Goal: Task Accomplishment & Management: Complete application form

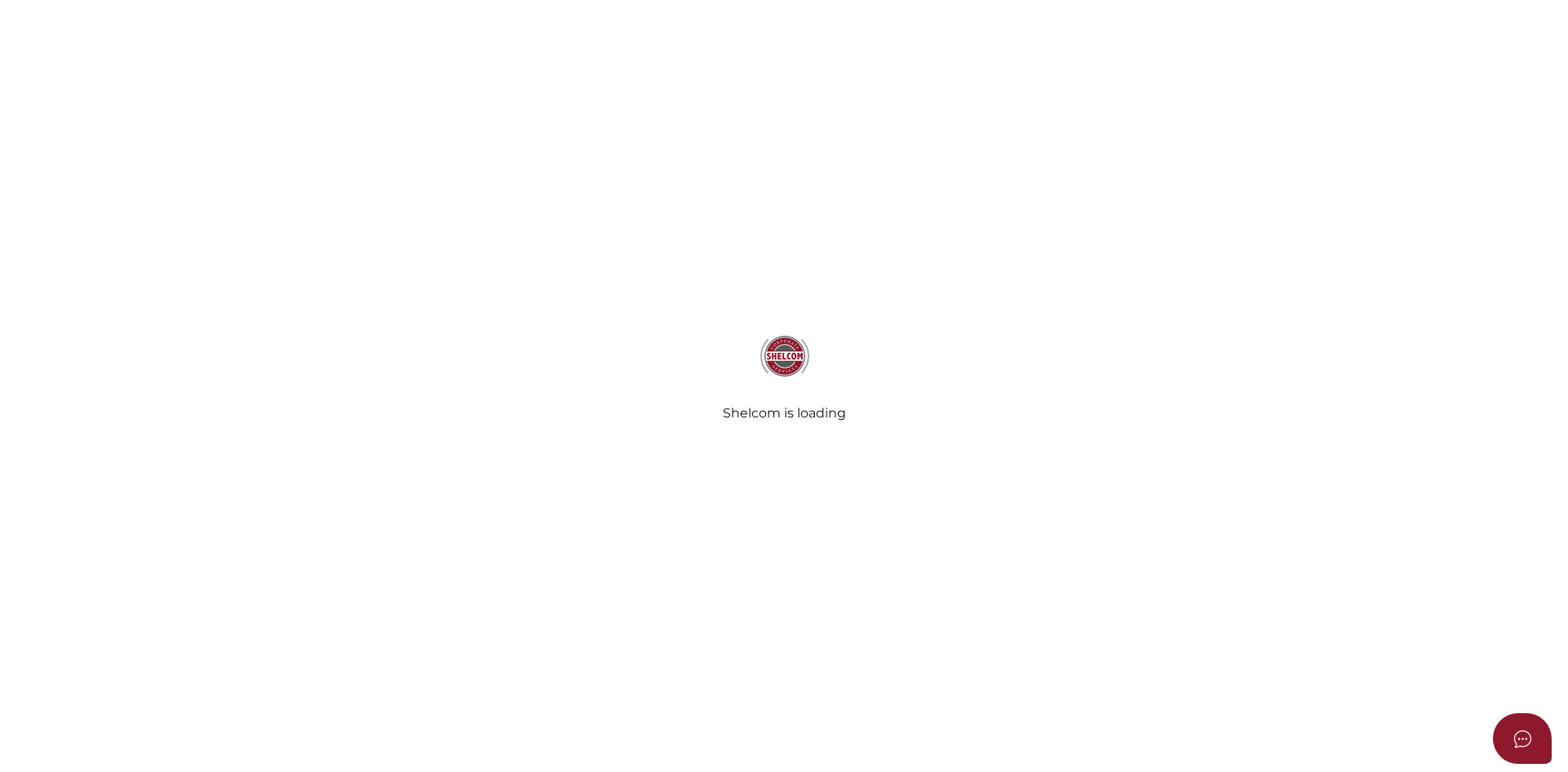
select select
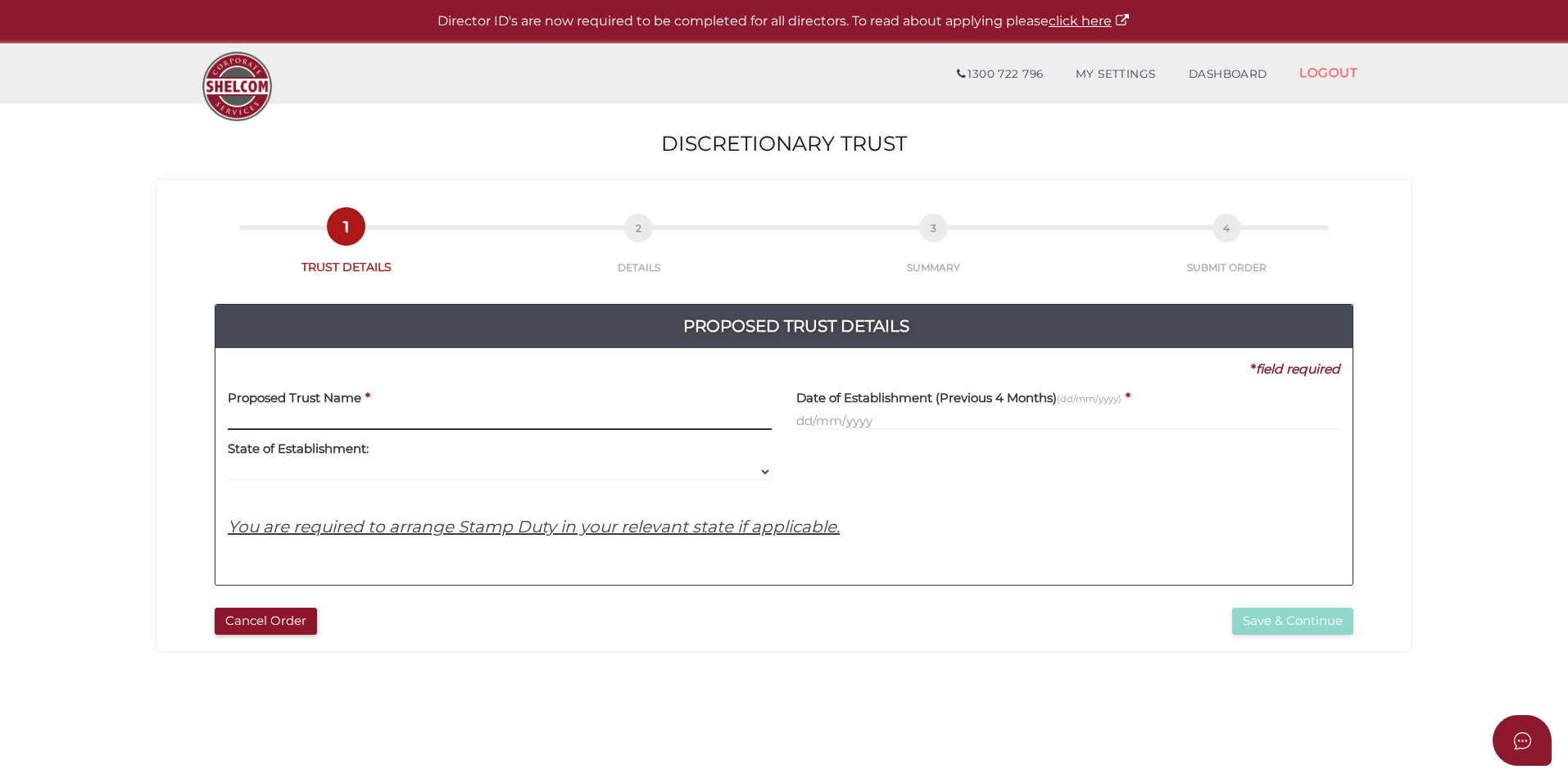
click at [460, 415] on input "text" at bounding box center [499, 421] width 544 height 18
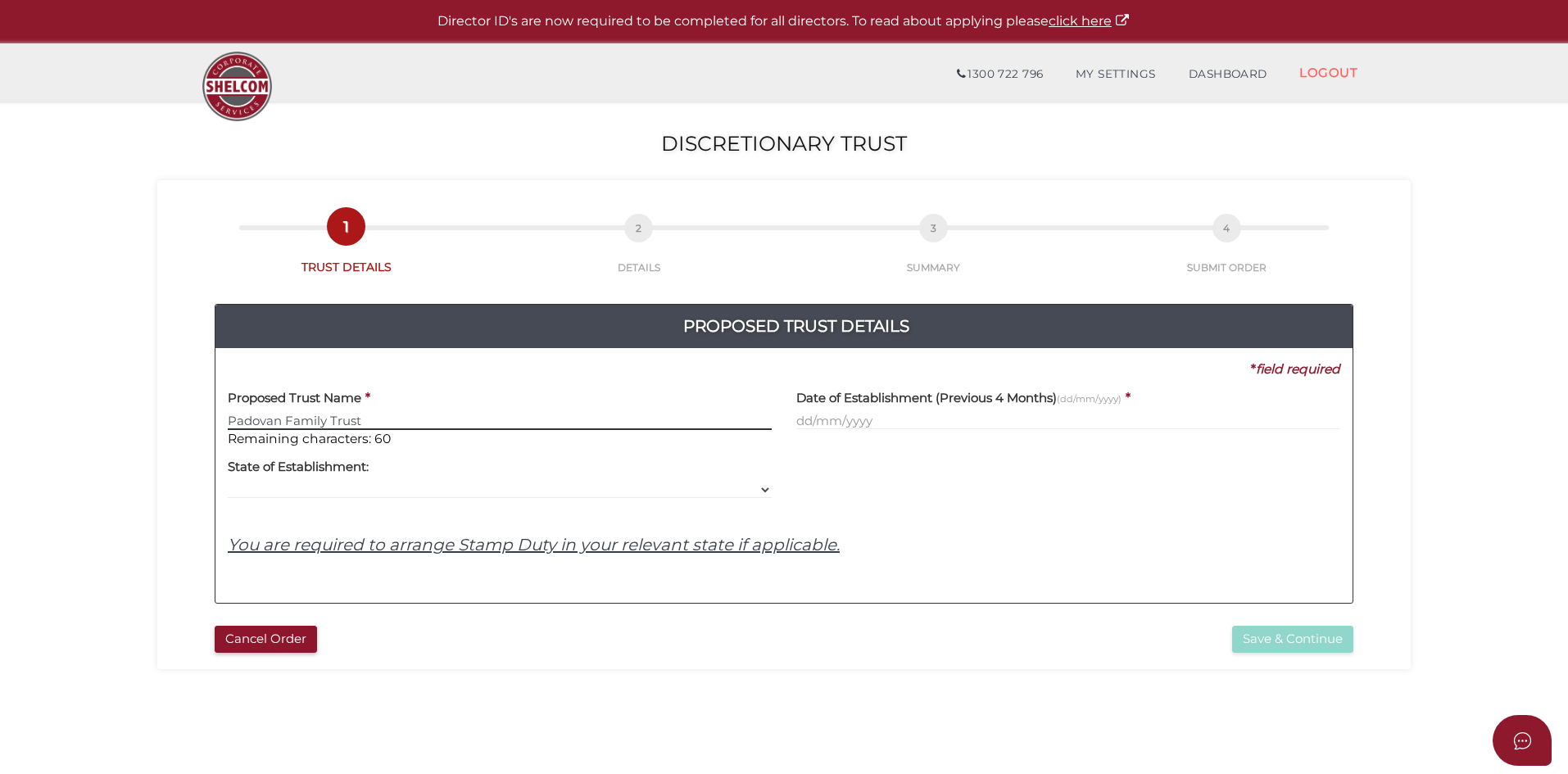
type input "Padovan Family Trust"
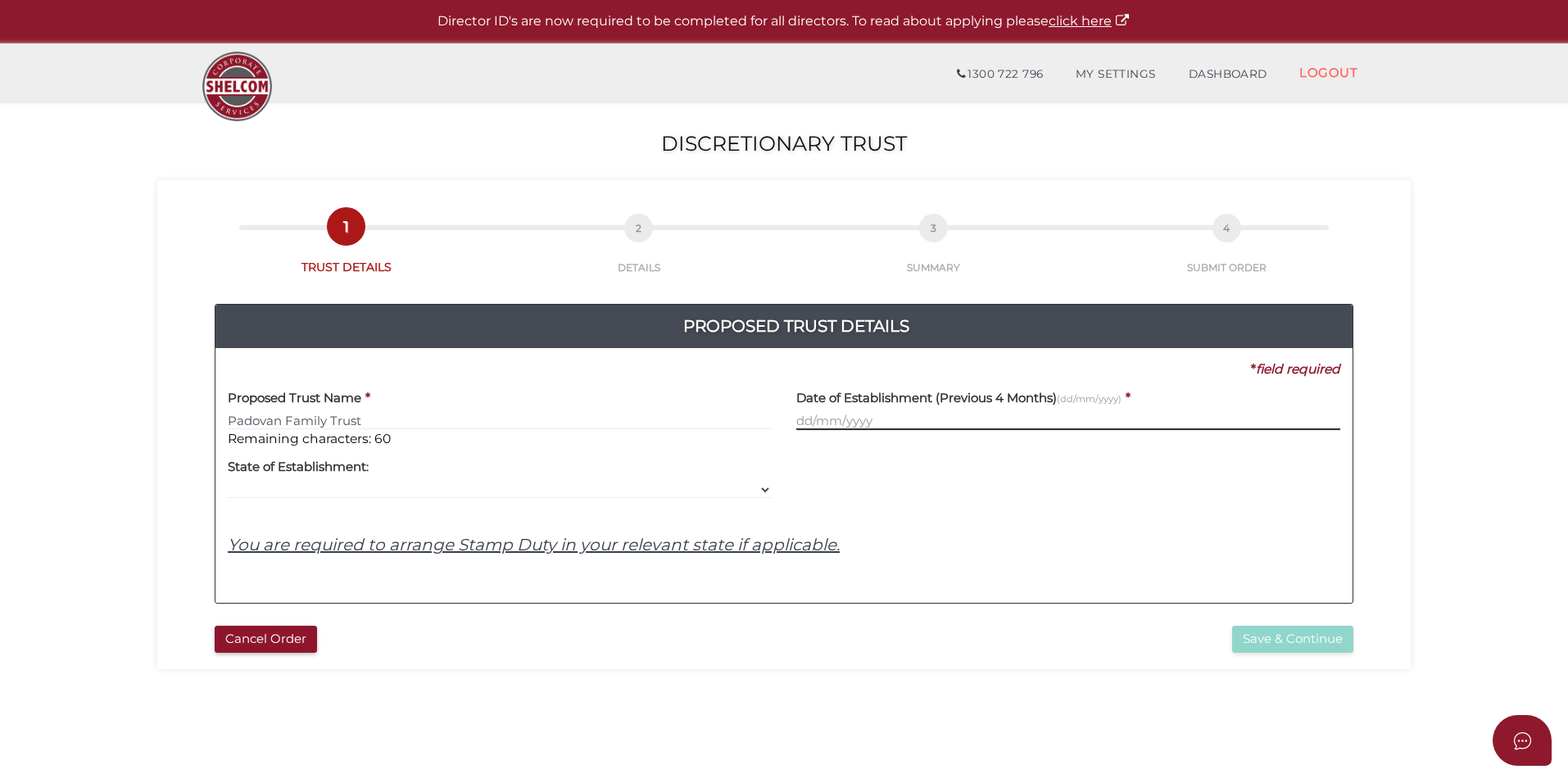
click at [888, 420] on input "text" at bounding box center [1068, 421] width 544 height 18
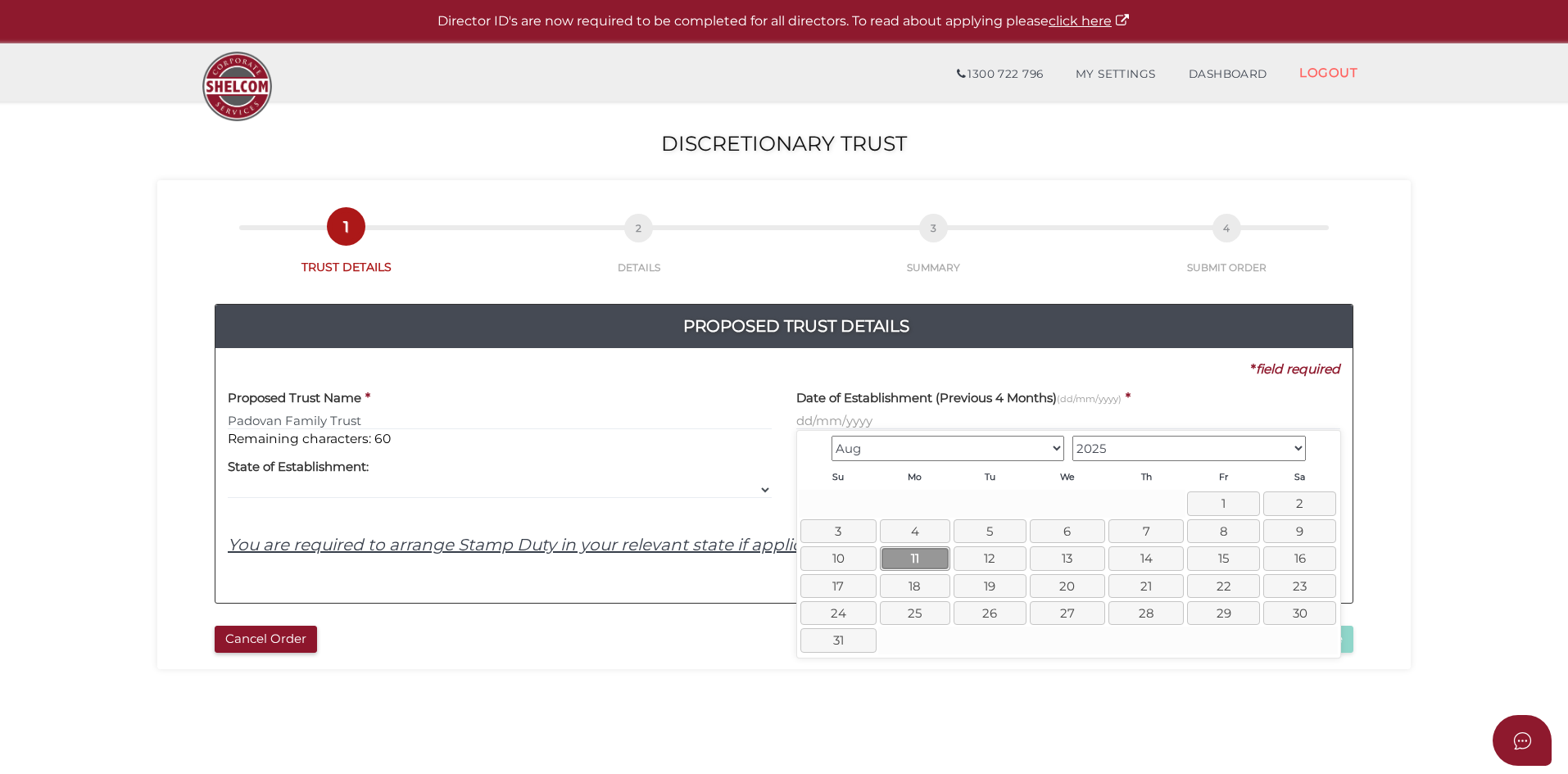
click at [932, 558] on link "11" at bounding box center [915, 559] width 71 height 24
type input "[DATE]"
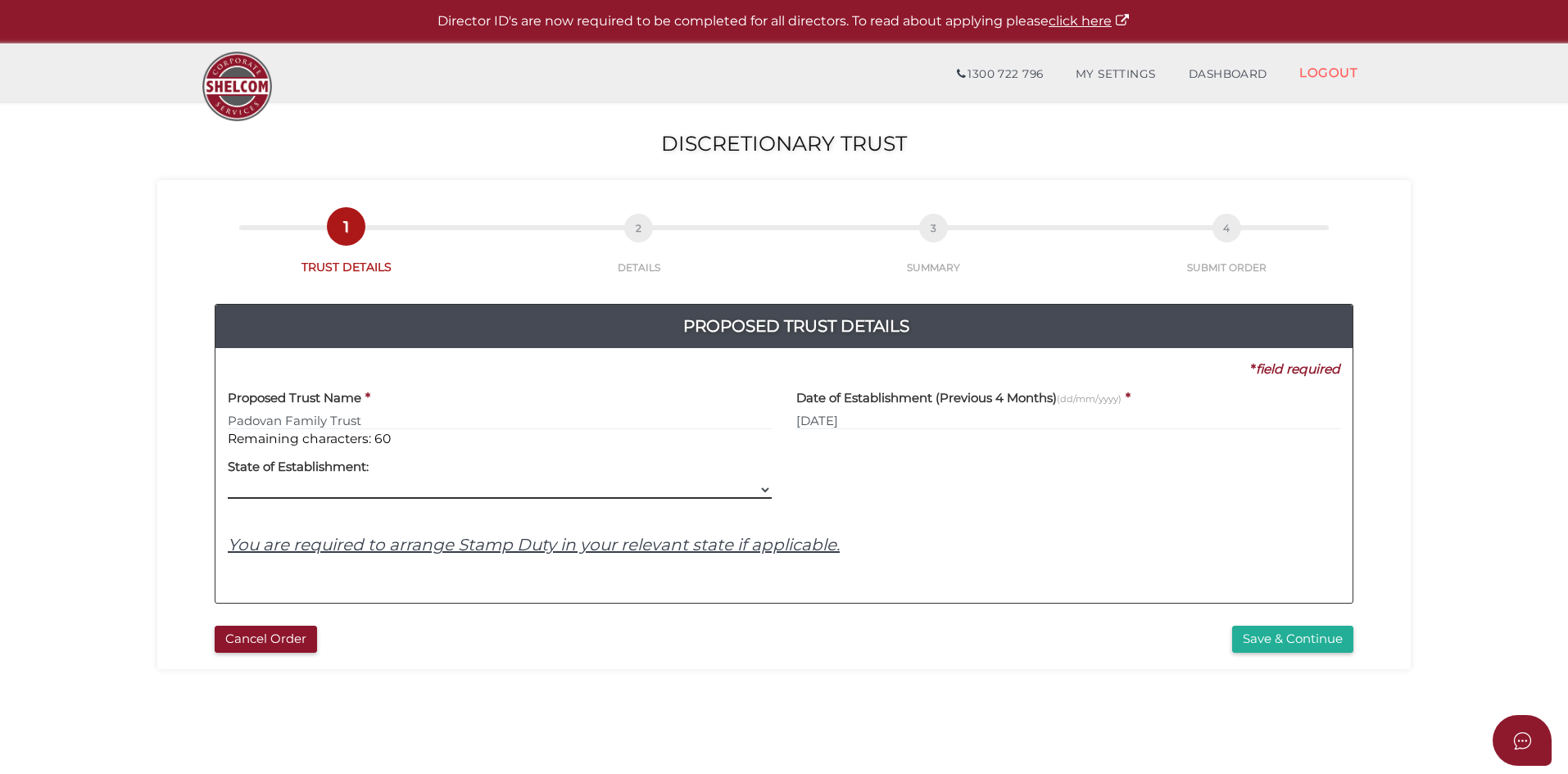
click at [500, 487] on select "VIC ACT [GEOGRAPHIC_DATA] [GEOGRAPHIC_DATA] QLD [GEOGRAPHIC_DATA] [GEOGRAPHIC_D…" at bounding box center [499, 490] width 544 height 18
select select "VIC"
click at [227, 481] on select "VIC ACT [GEOGRAPHIC_DATA] [GEOGRAPHIC_DATA] QLD [GEOGRAPHIC_DATA] [GEOGRAPHIC_D…" at bounding box center [499, 490] width 544 height 18
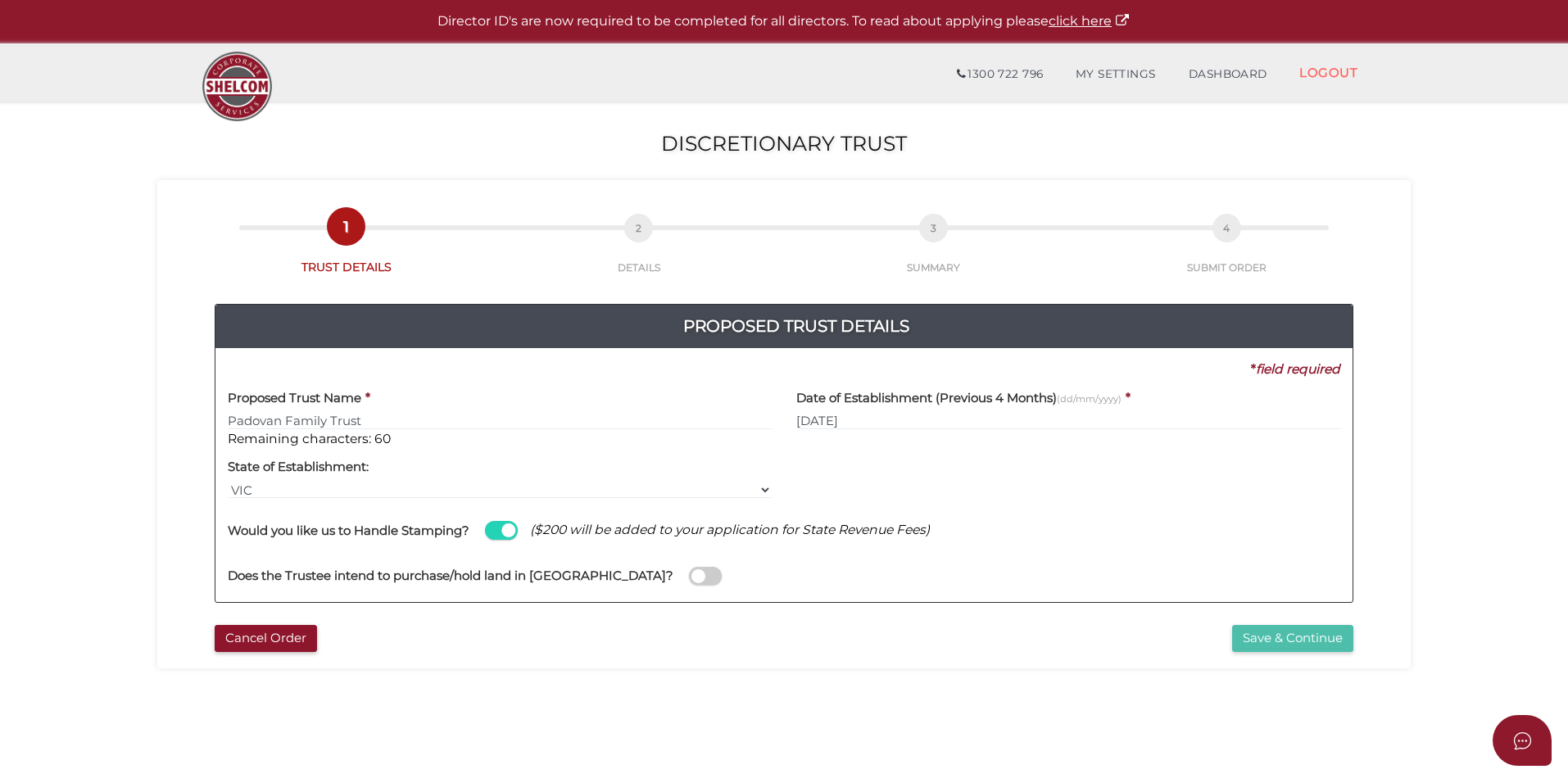
click at [1291, 645] on button "Save & Continue" at bounding box center [1293, 639] width 121 height 27
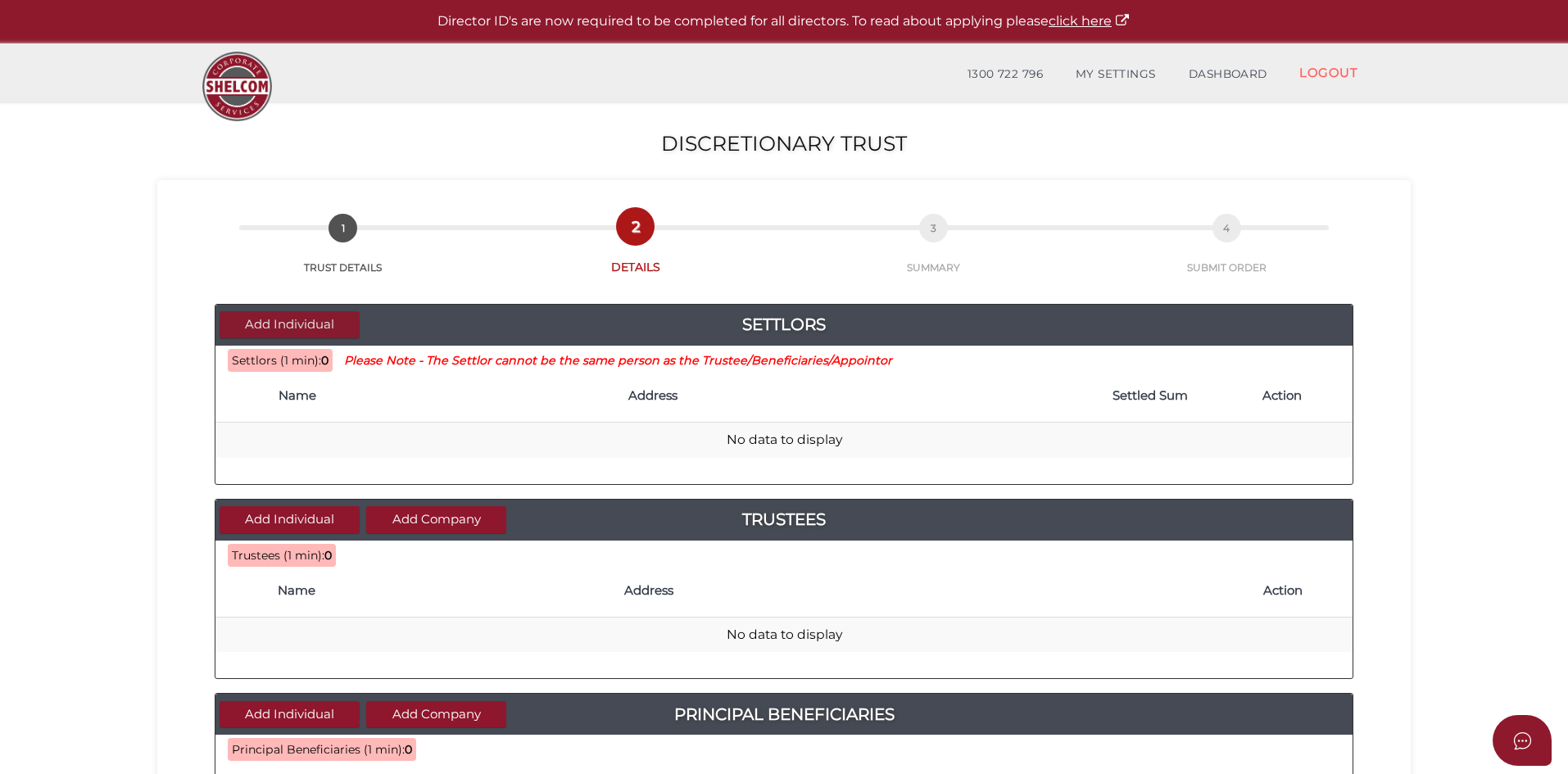
click at [316, 326] on button "Add Individual" at bounding box center [290, 324] width 140 height 27
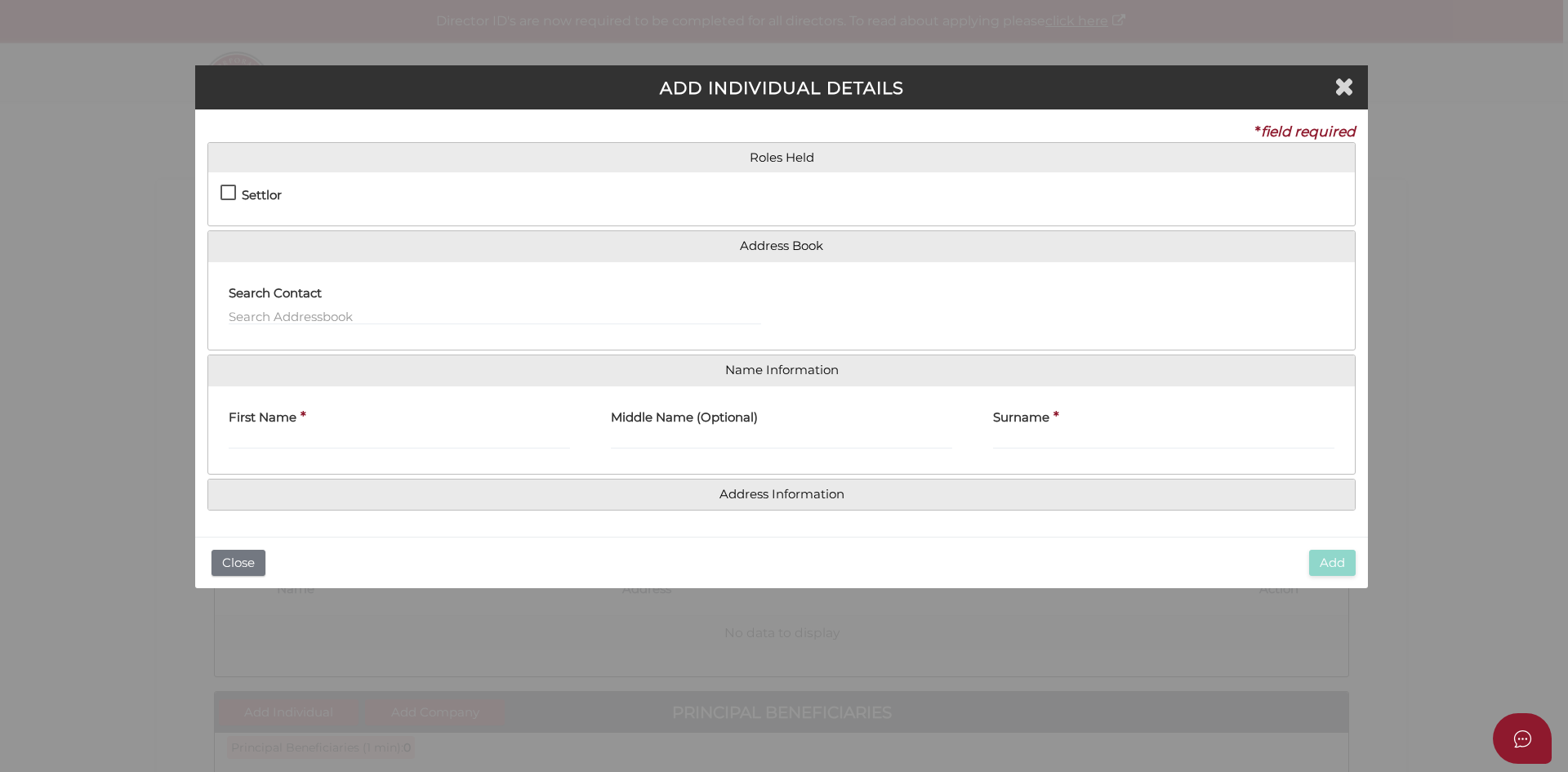
click at [257, 186] on div "Settlor" at bounding box center [333, 199] width 224 height 29
click at [259, 189] on h4 "Settlor" at bounding box center [261, 195] width 40 height 14
checkbox input "true"
type input "10"
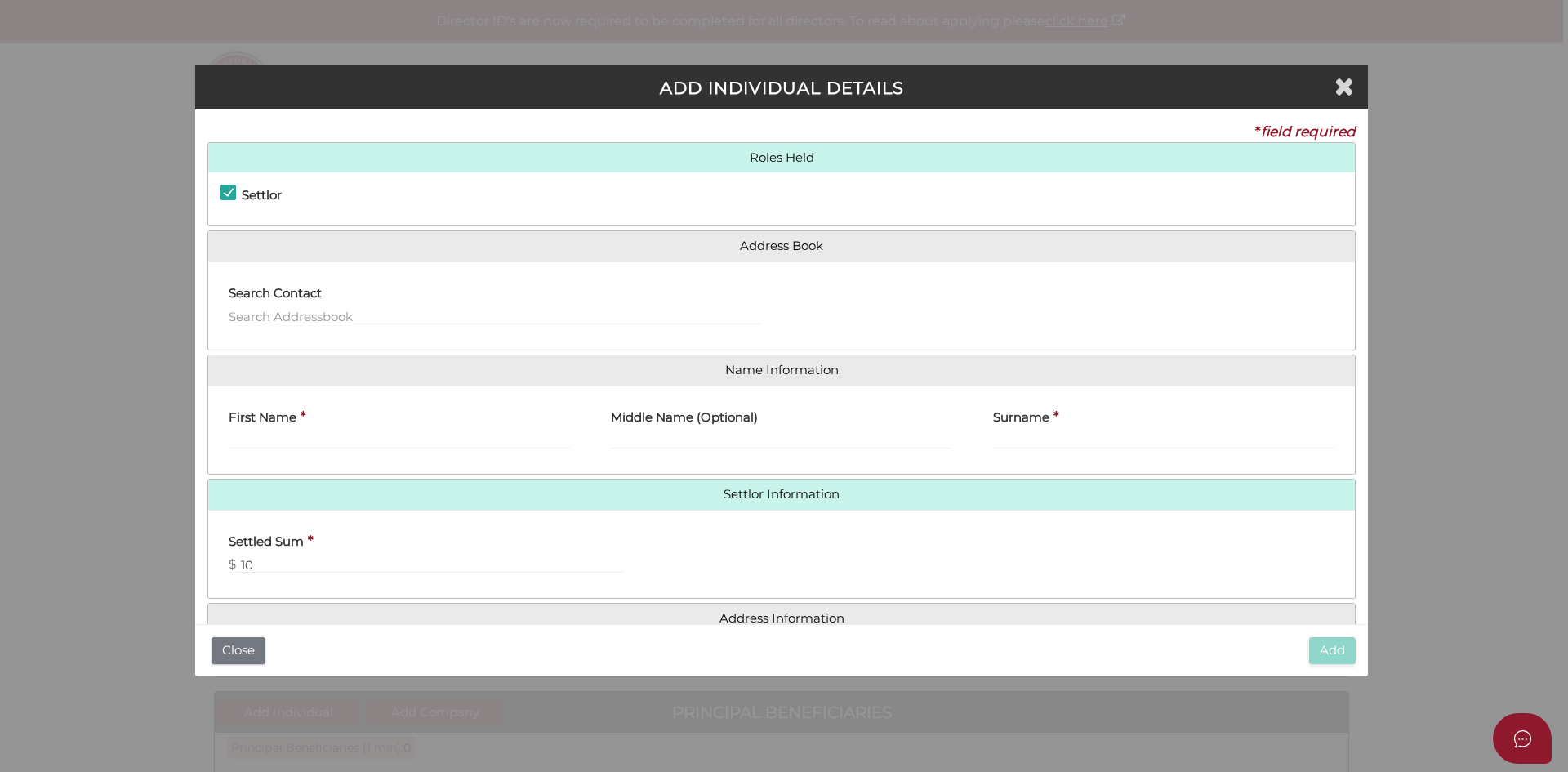
click at [332, 301] on div "Search Contact" at bounding box center [494, 300] width 532 height 52
click at [330, 313] on input "text" at bounding box center [494, 316] width 532 height 18
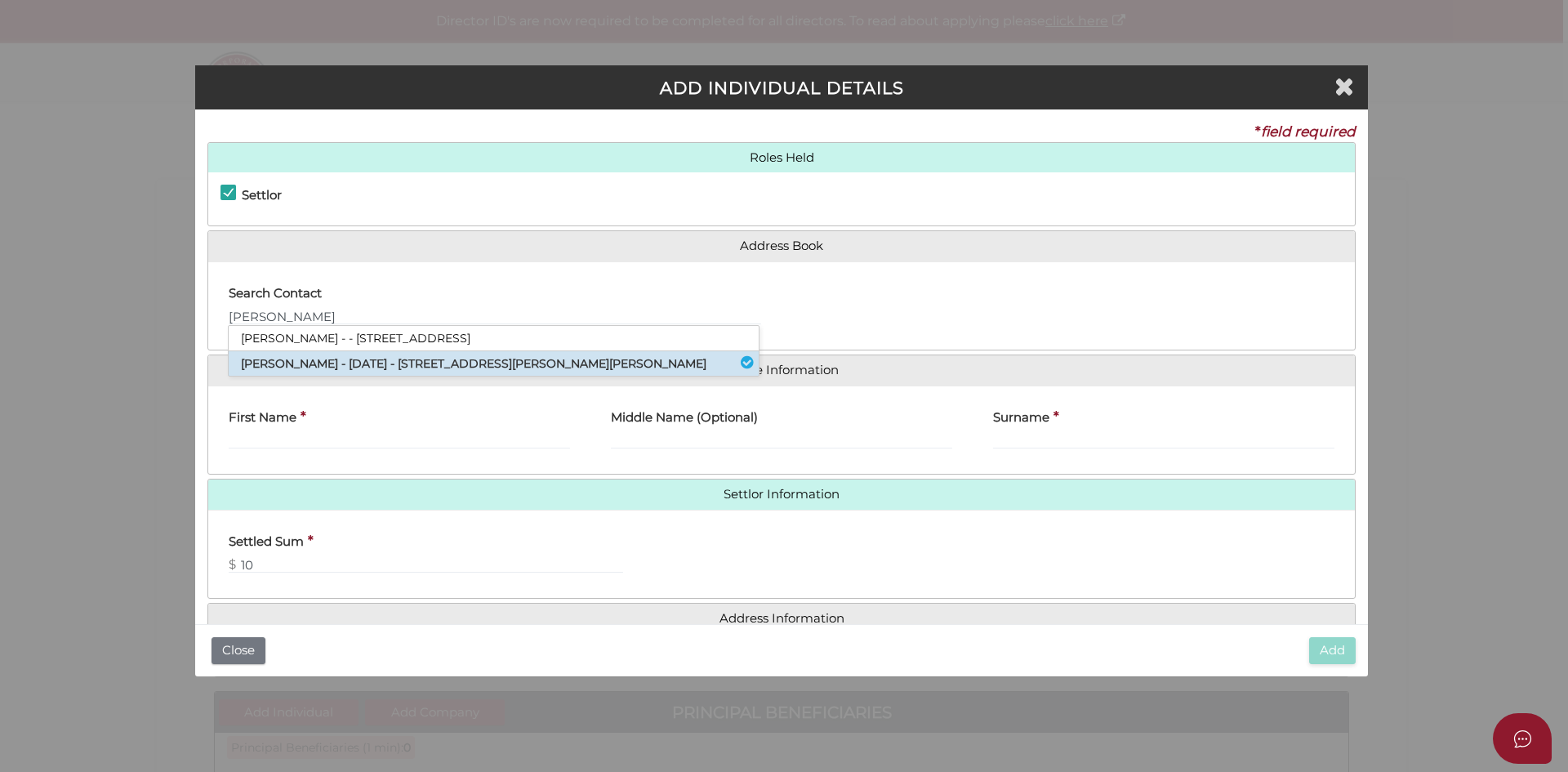
click at [337, 363] on li "Paul Anthony Fielden - 24/03/1984 - 89 Jackson Drive, Drouin, VIC, 3818" at bounding box center [493, 363] width 530 height 25
type input "[PERSON_NAME]"
type input "Anthony"
type input "Fielden"
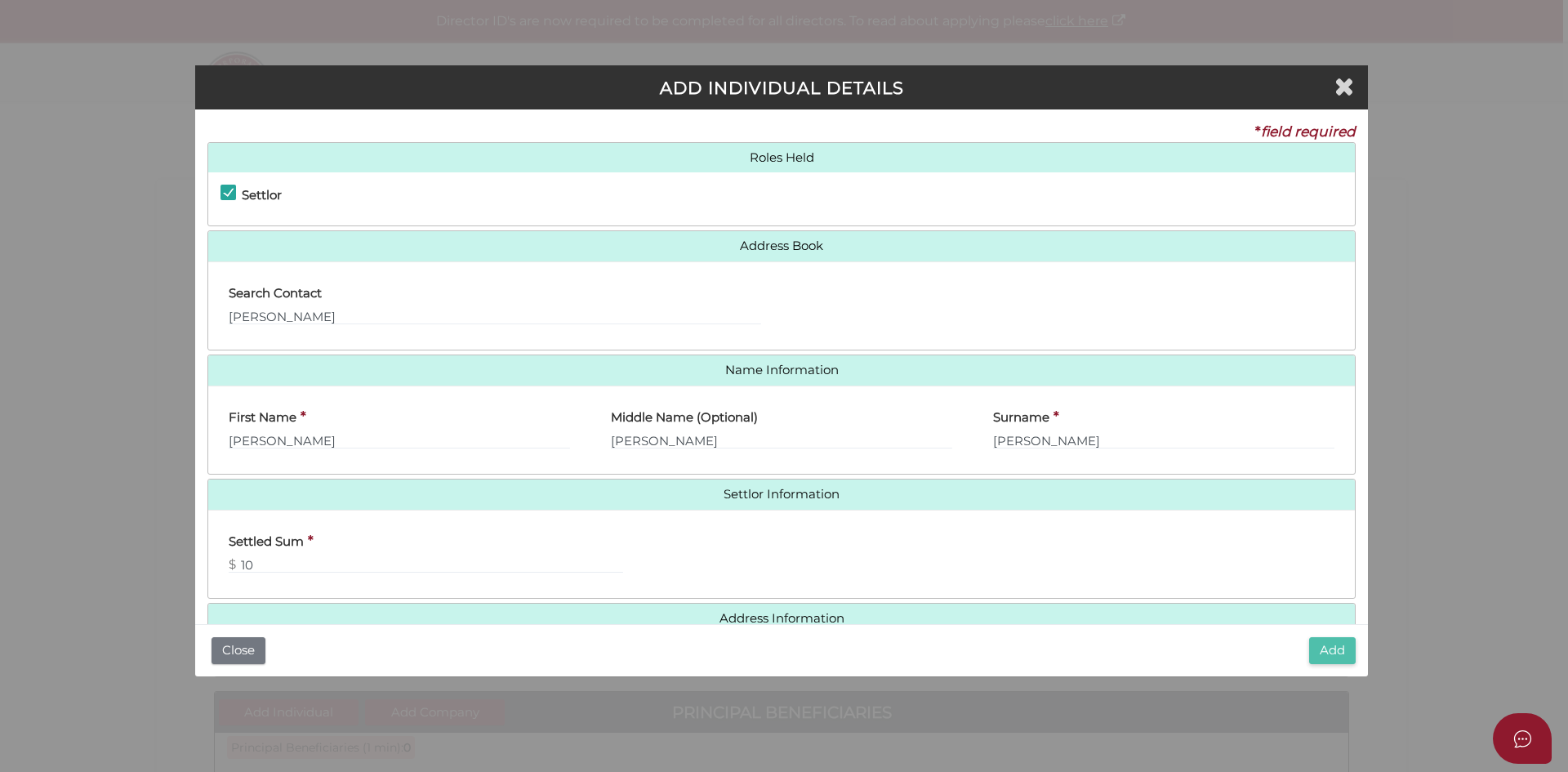
click at [1350, 646] on button "Add" at bounding box center [1332, 651] width 47 height 27
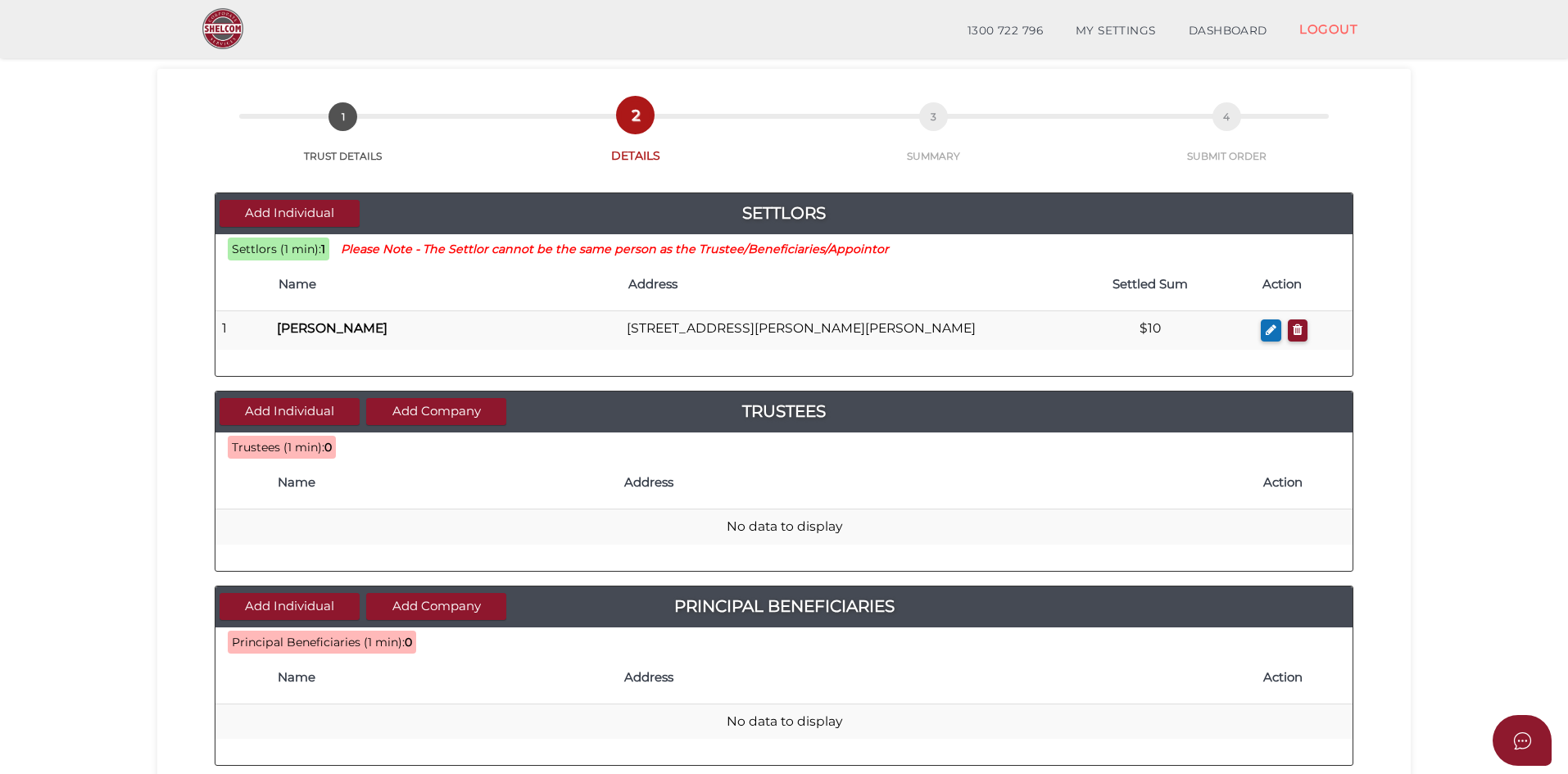
scroll to position [82, 0]
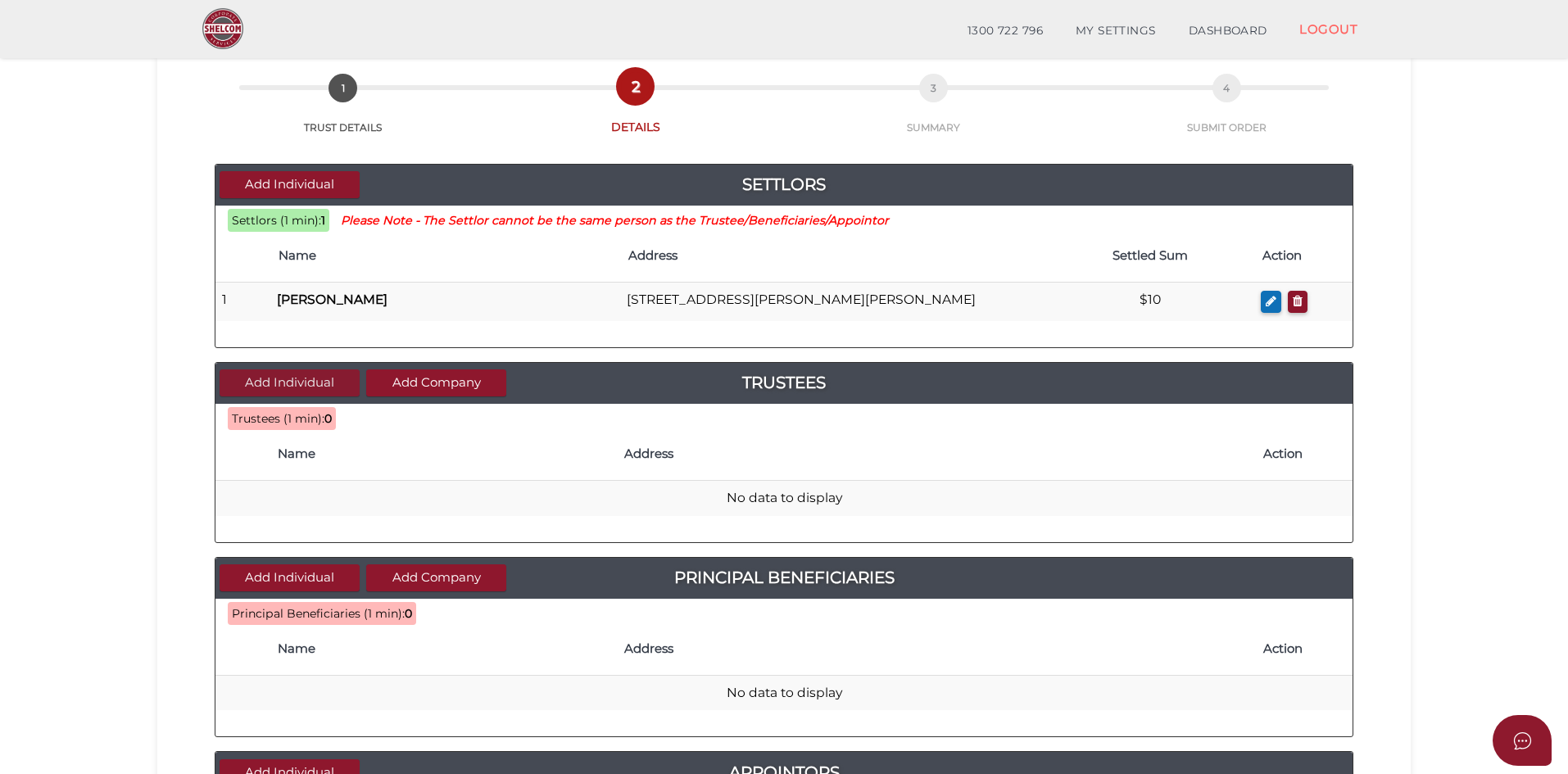
click at [307, 386] on button "Add Individual" at bounding box center [290, 383] width 140 height 27
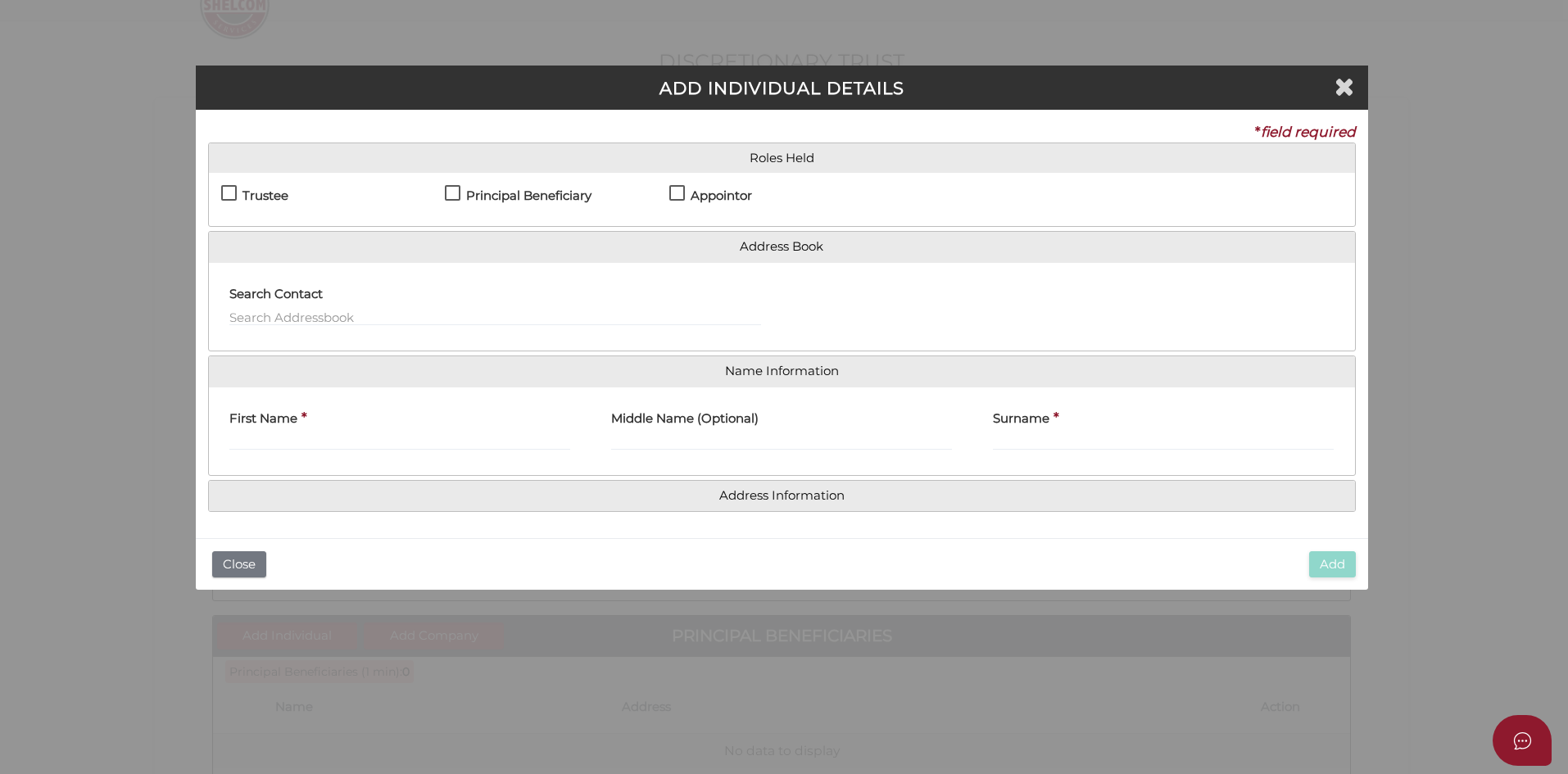
scroll to position [0, 0]
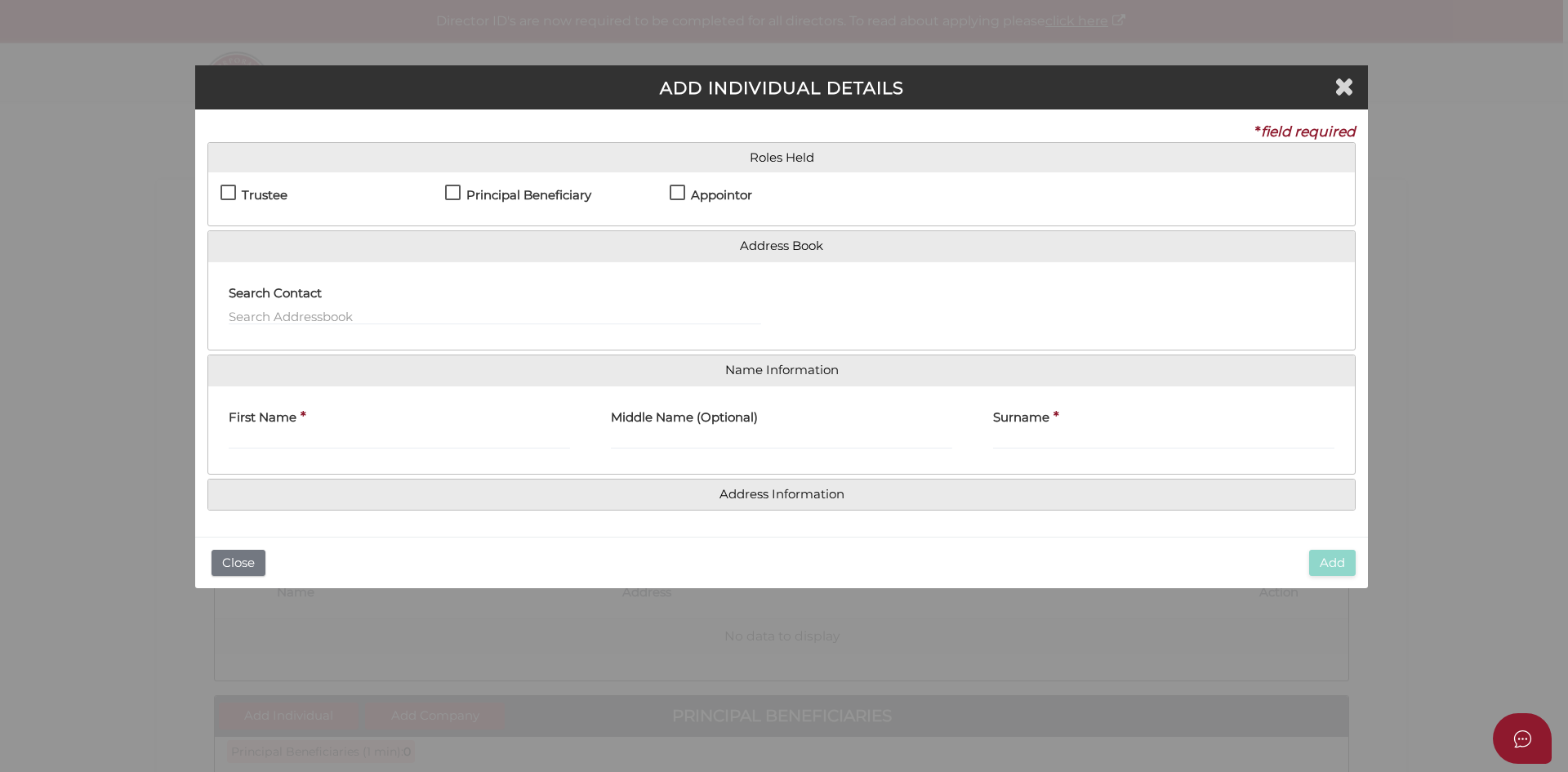
click at [270, 192] on h4 "Trustee" at bounding box center [265, 195] width 46 height 14
checkbox input "true"
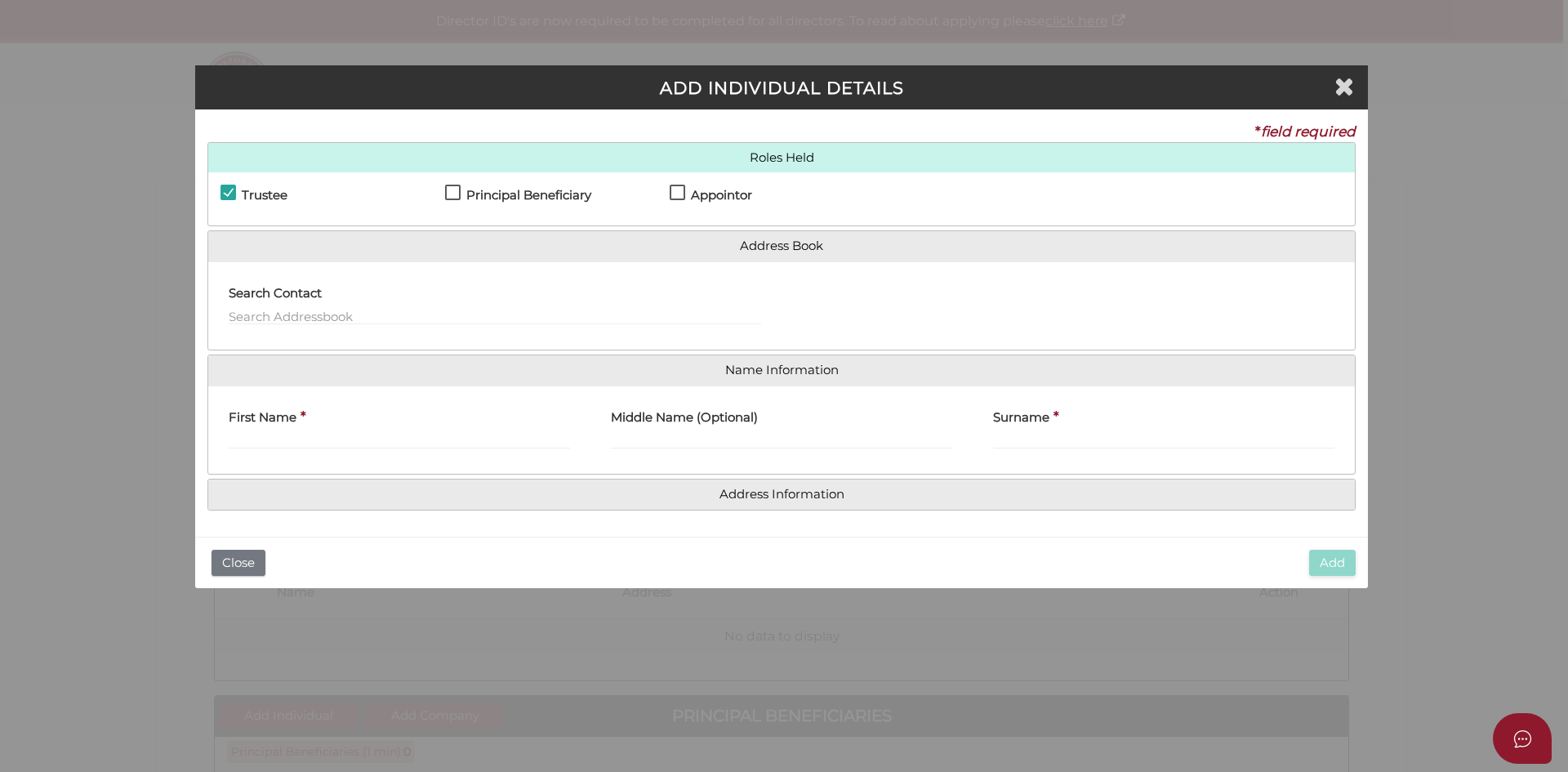
click at [479, 200] on h4 "Principal Beneficiary" at bounding box center [528, 195] width 125 height 14
checkbox input "true"
click at [724, 193] on h4 "Appointor" at bounding box center [722, 195] width 61 height 14
click at [694, 197] on h4 "Appointor" at bounding box center [722, 195] width 61 height 14
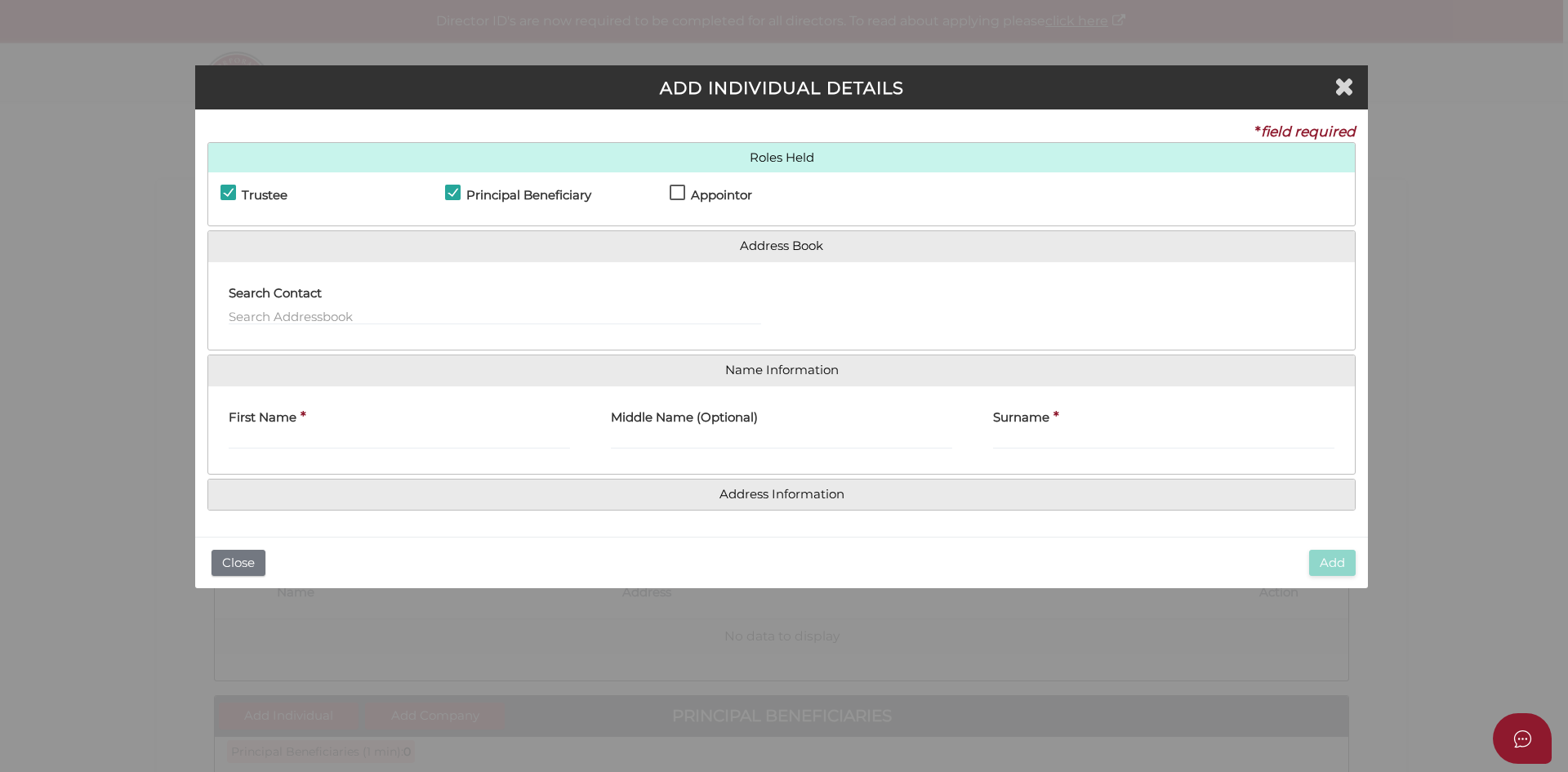
checkbox input "true"
click at [356, 436] on input "First Name" at bounding box center [399, 440] width 341 height 18
type input "Luke"
type input "Steve"
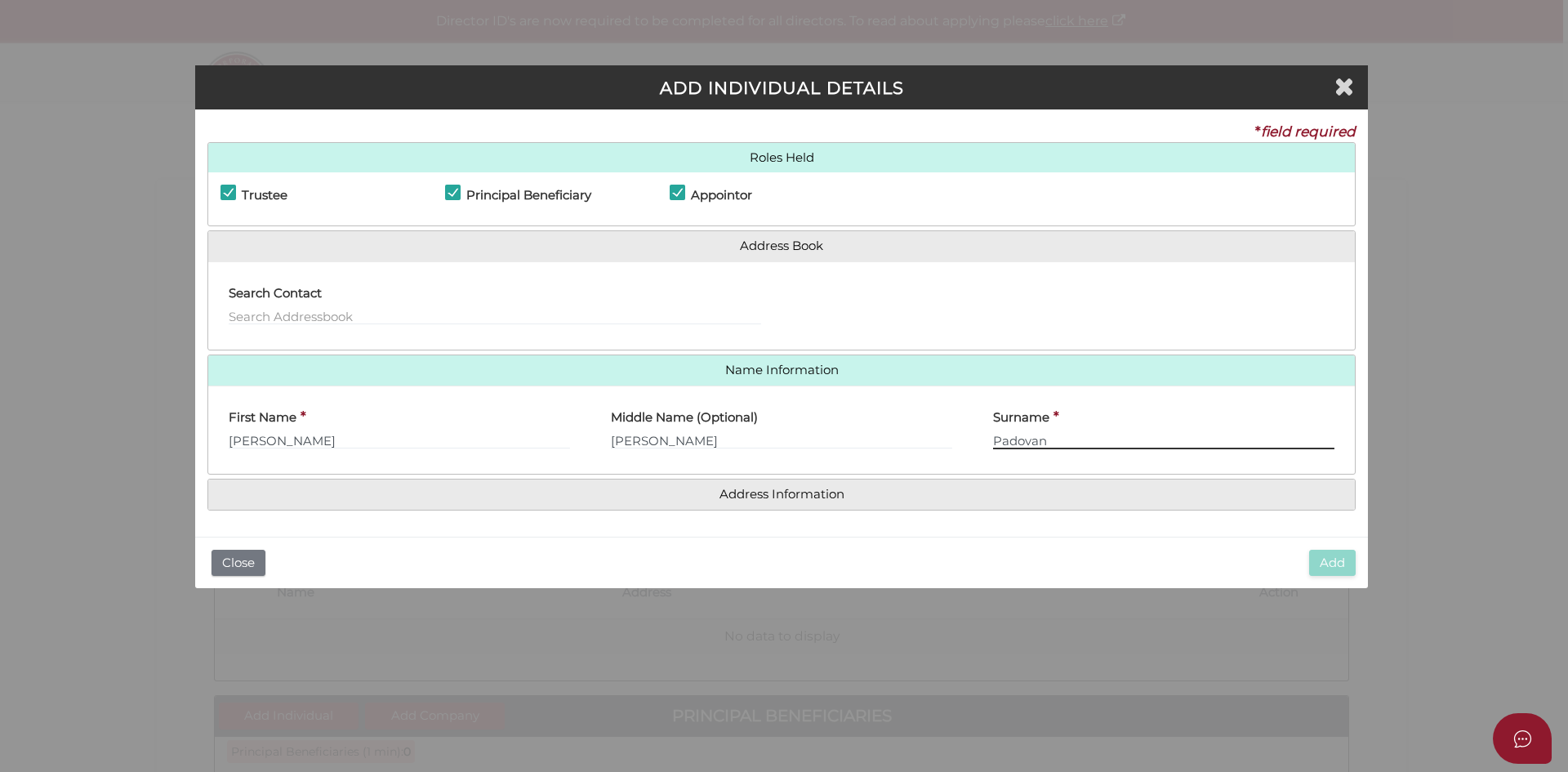
type input "Padovan"
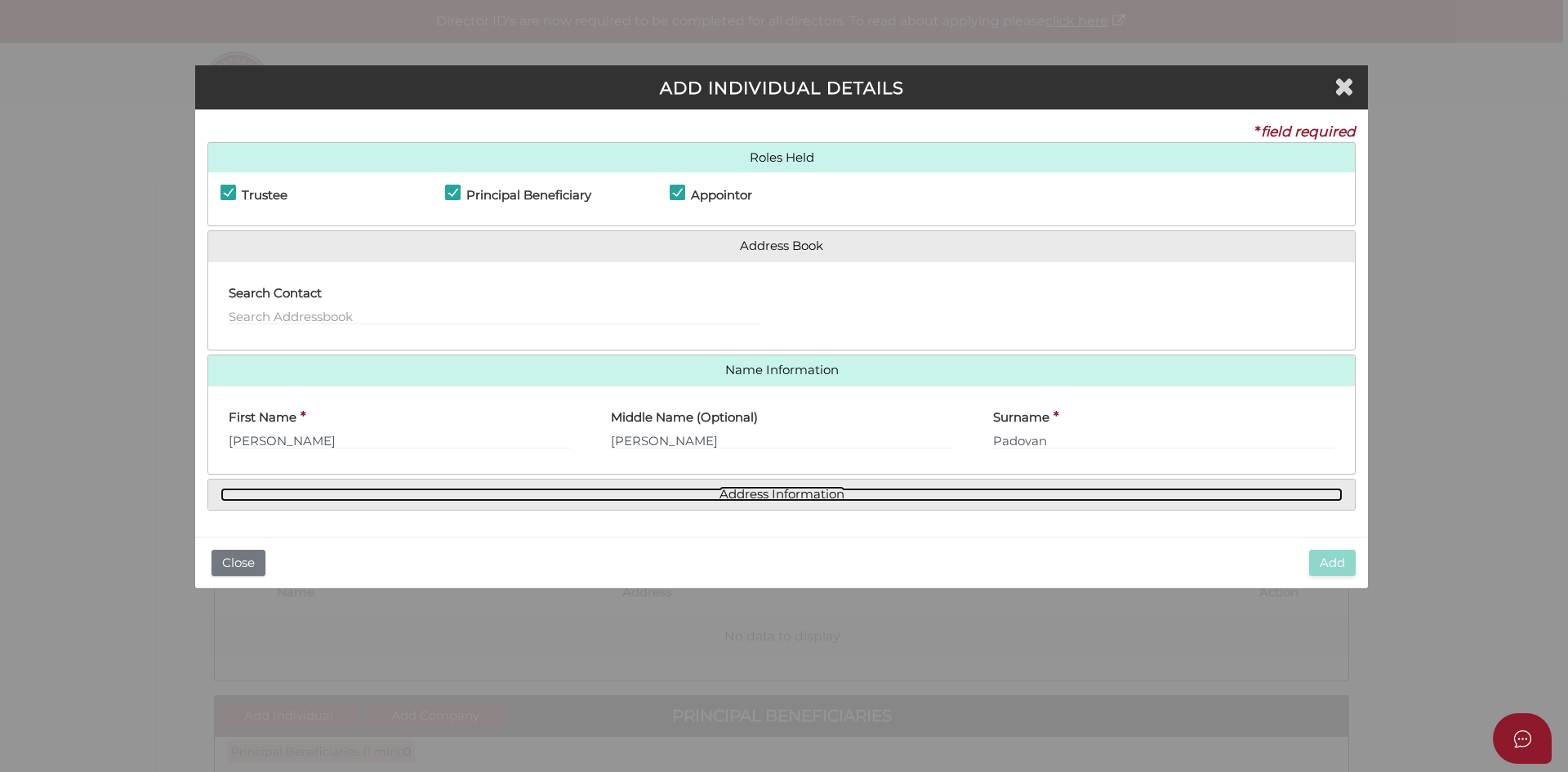
click at [444, 499] on link "Address Information" at bounding box center [782, 494] width 1122 height 14
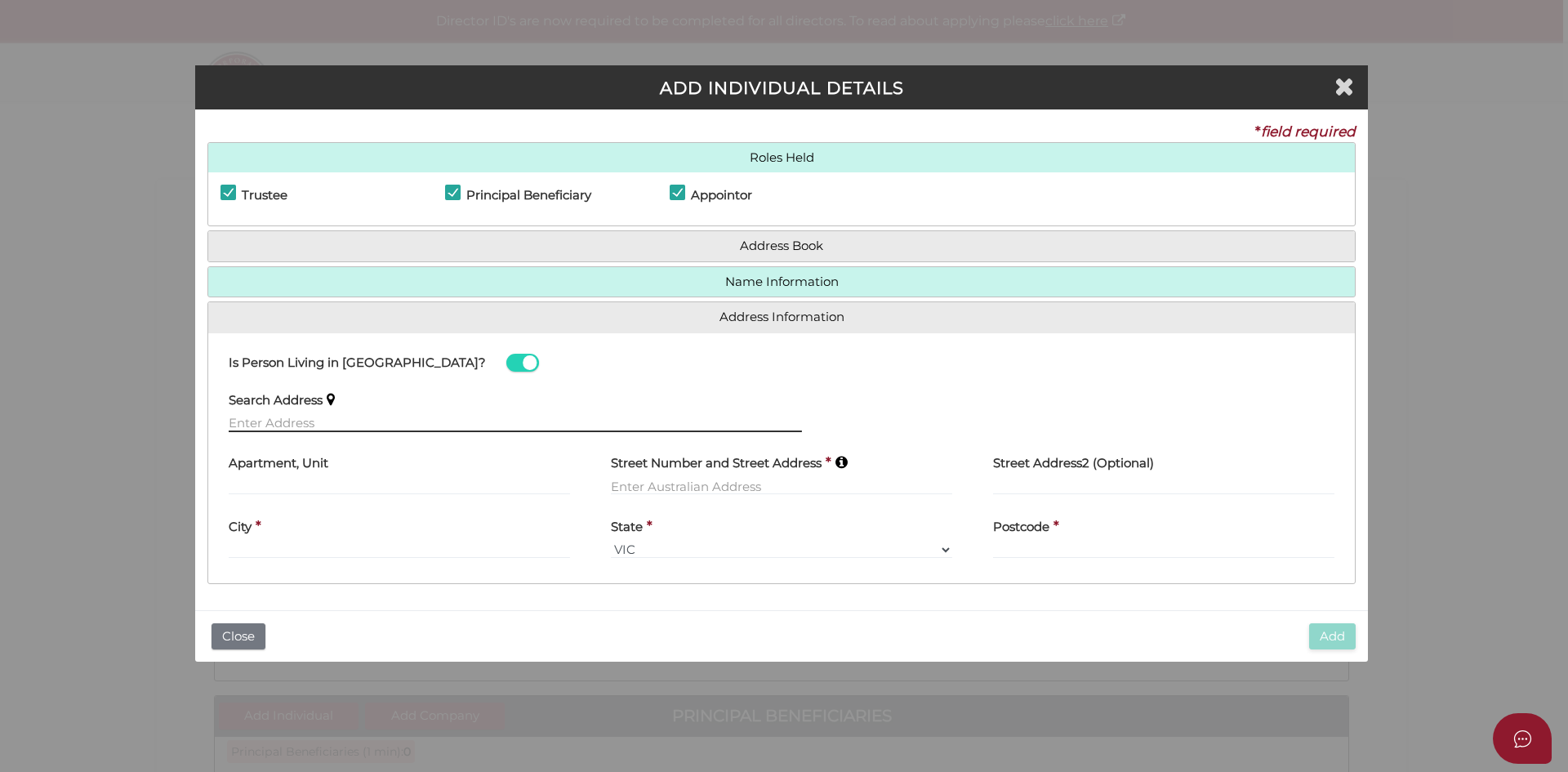
click at [326, 420] on input "text" at bounding box center [514, 423] width 573 height 18
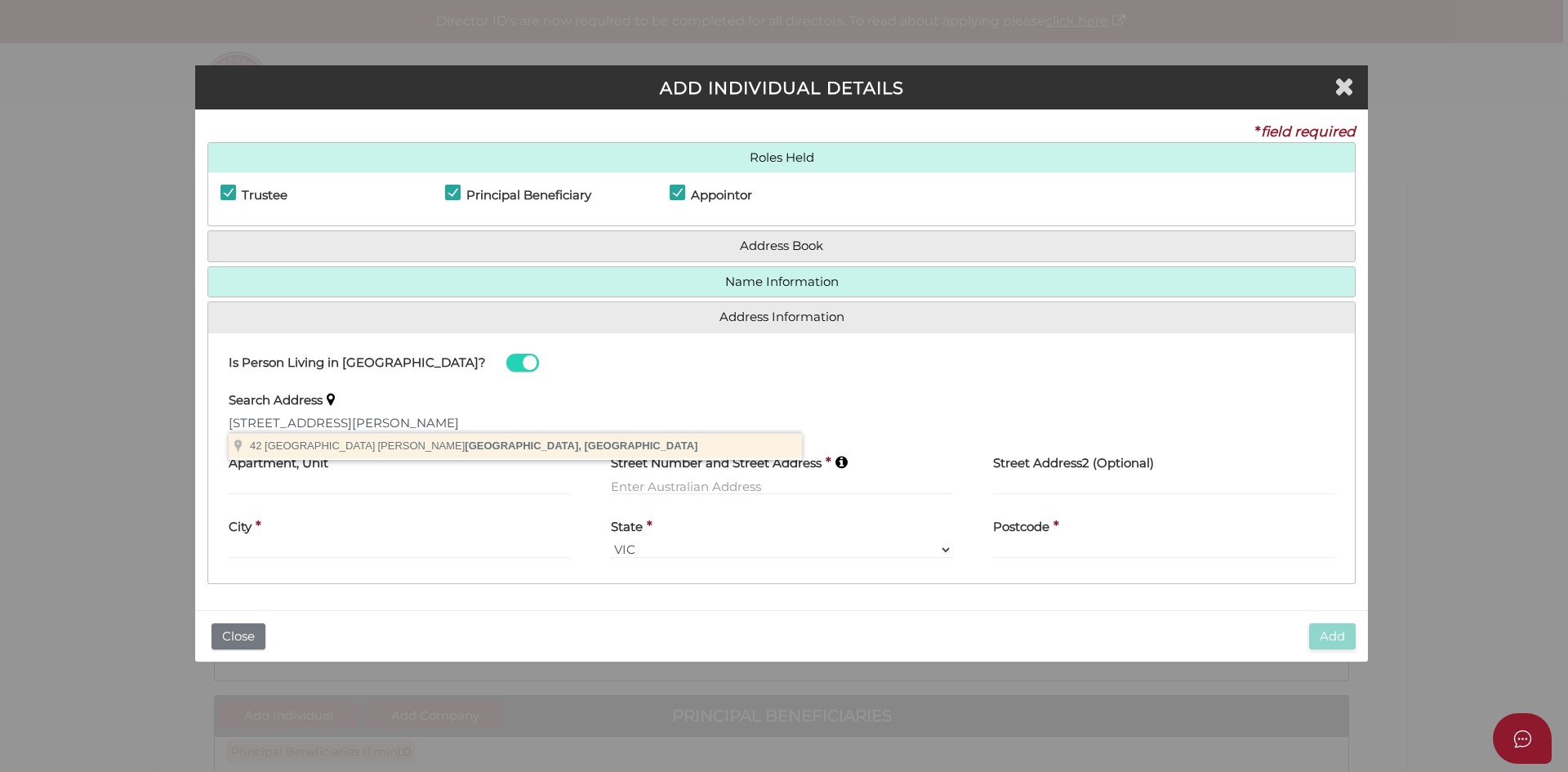
type input "42 Wood Street, Drouin VIC, Australia"
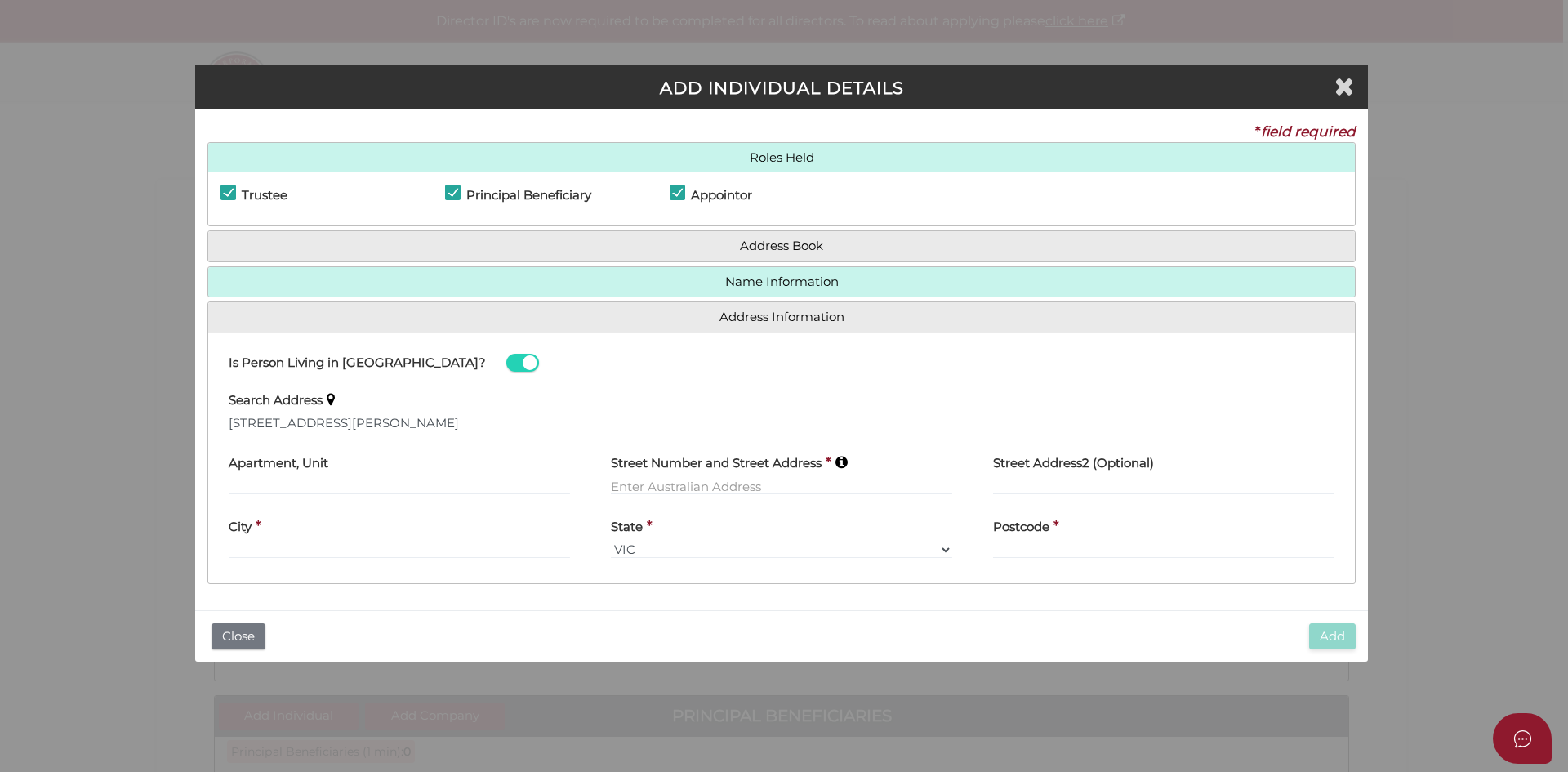
type input "42 Wood Street"
type input "Drouin"
select select "VIC"
type input "3818"
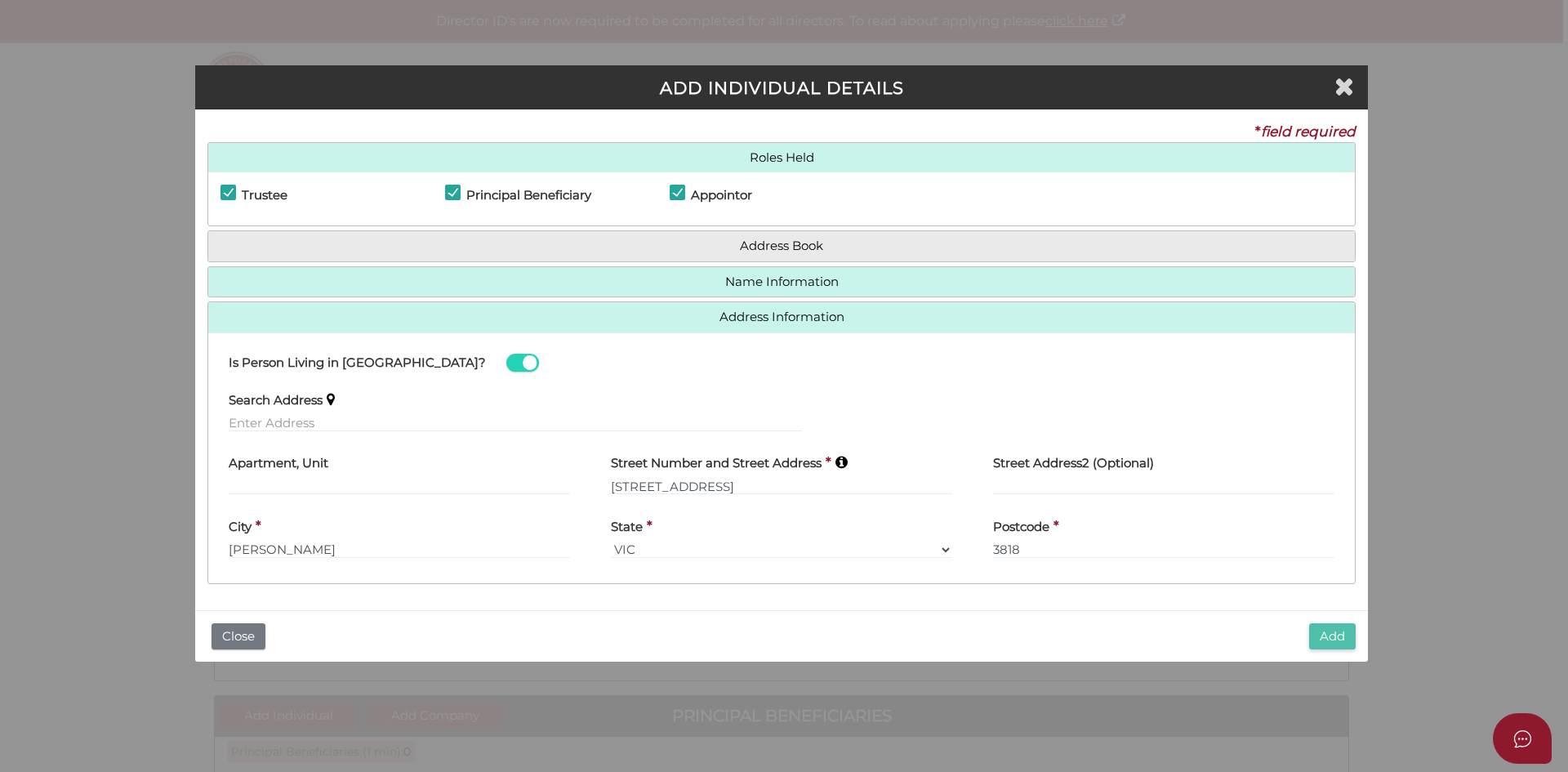
click at [1322, 647] on button "Add" at bounding box center [1332, 637] width 47 height 27
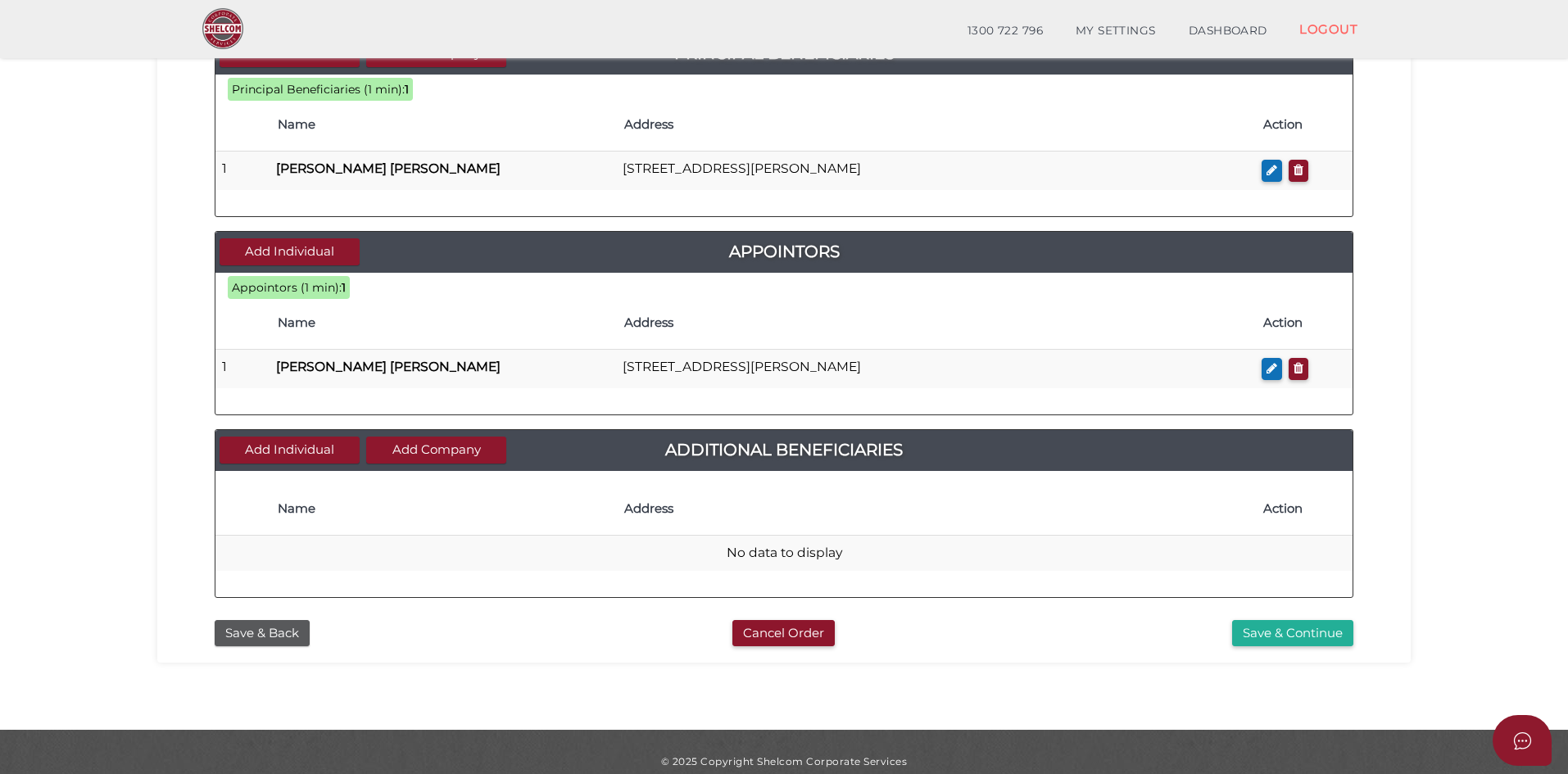
scroll to position [628, 0]
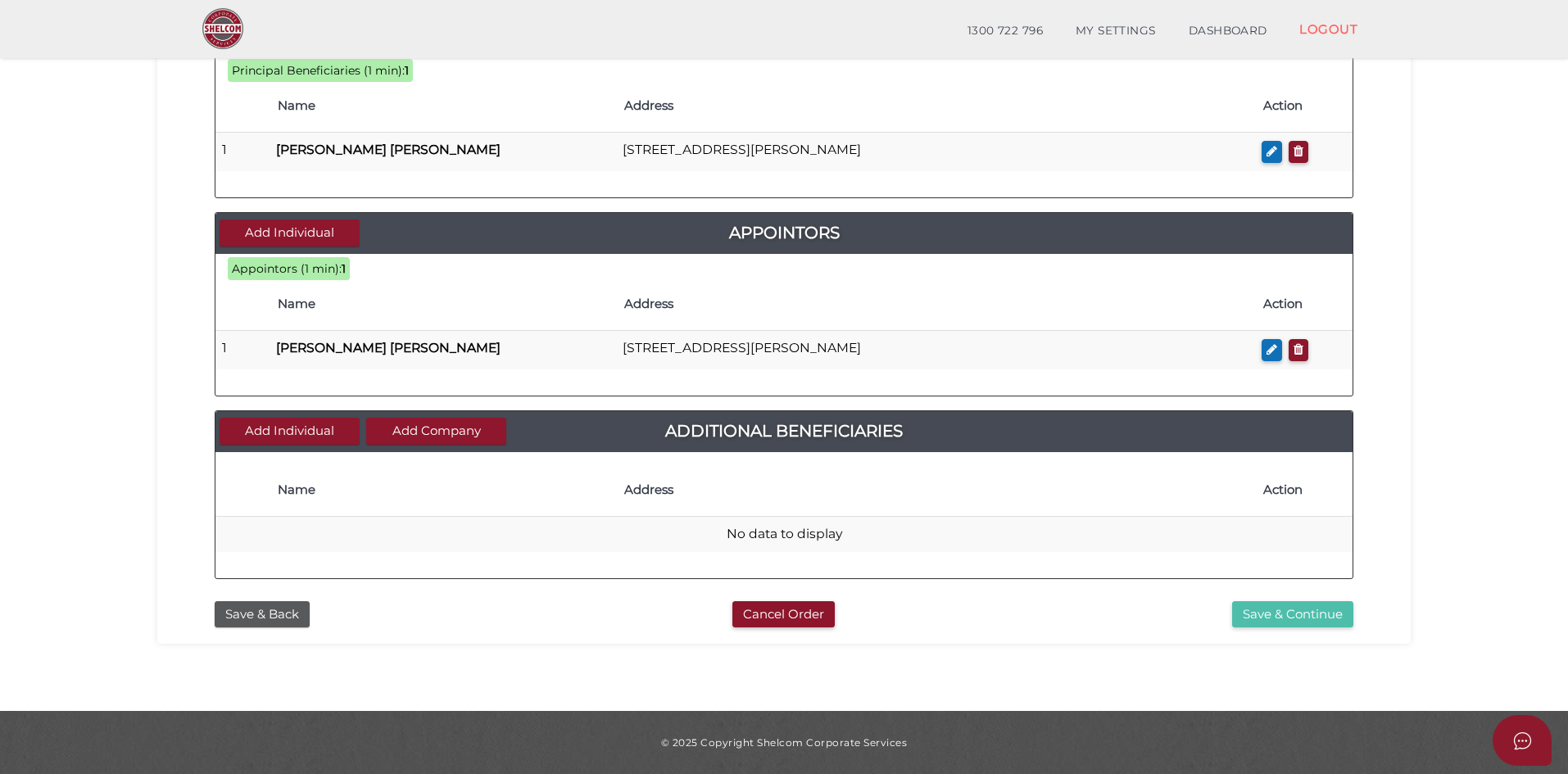
click at [1302, 620] on button "Save & Continue" at bounding box center [1293, 615] width 121 height 27
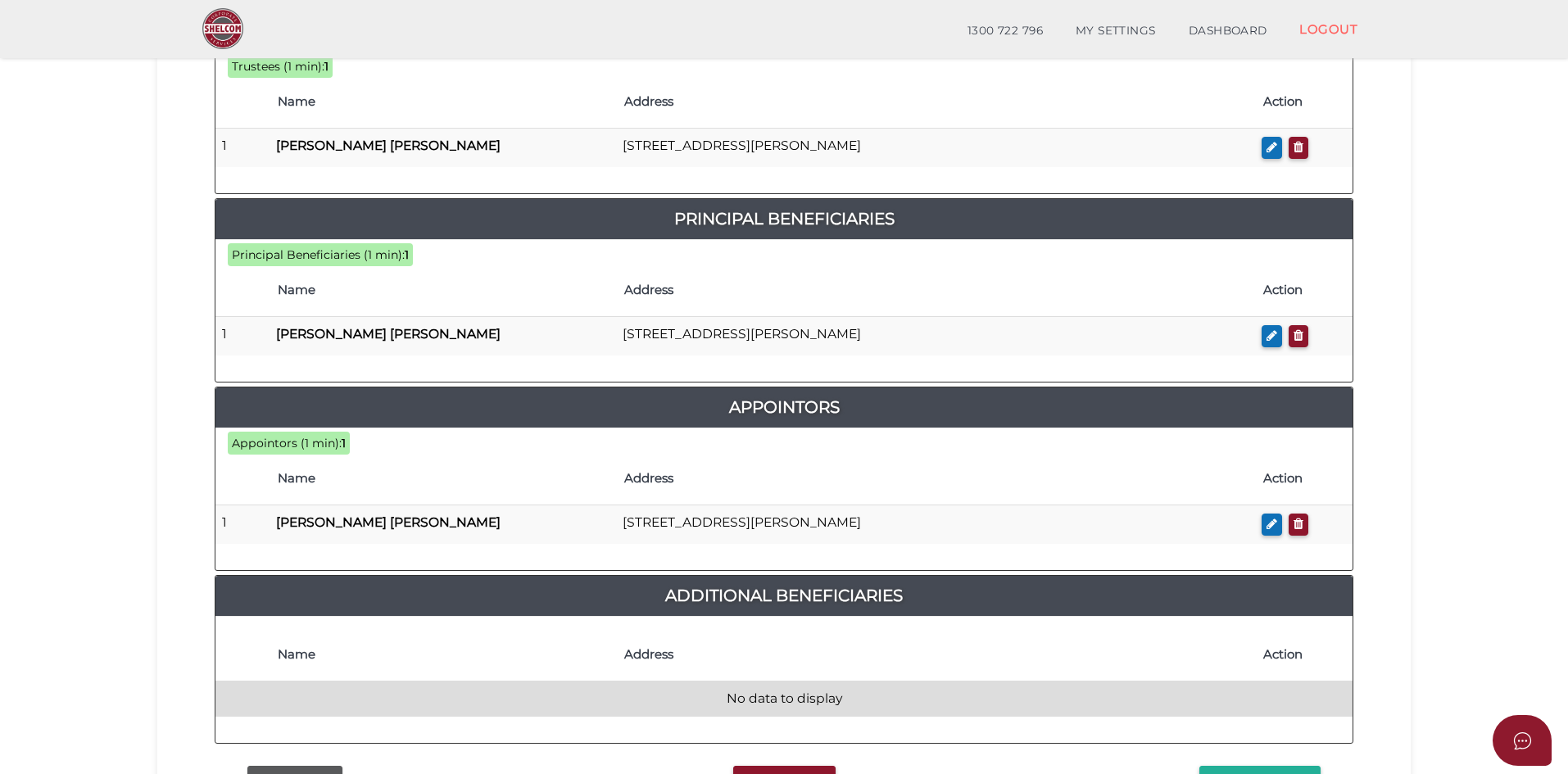
scroll to position [791, 0]
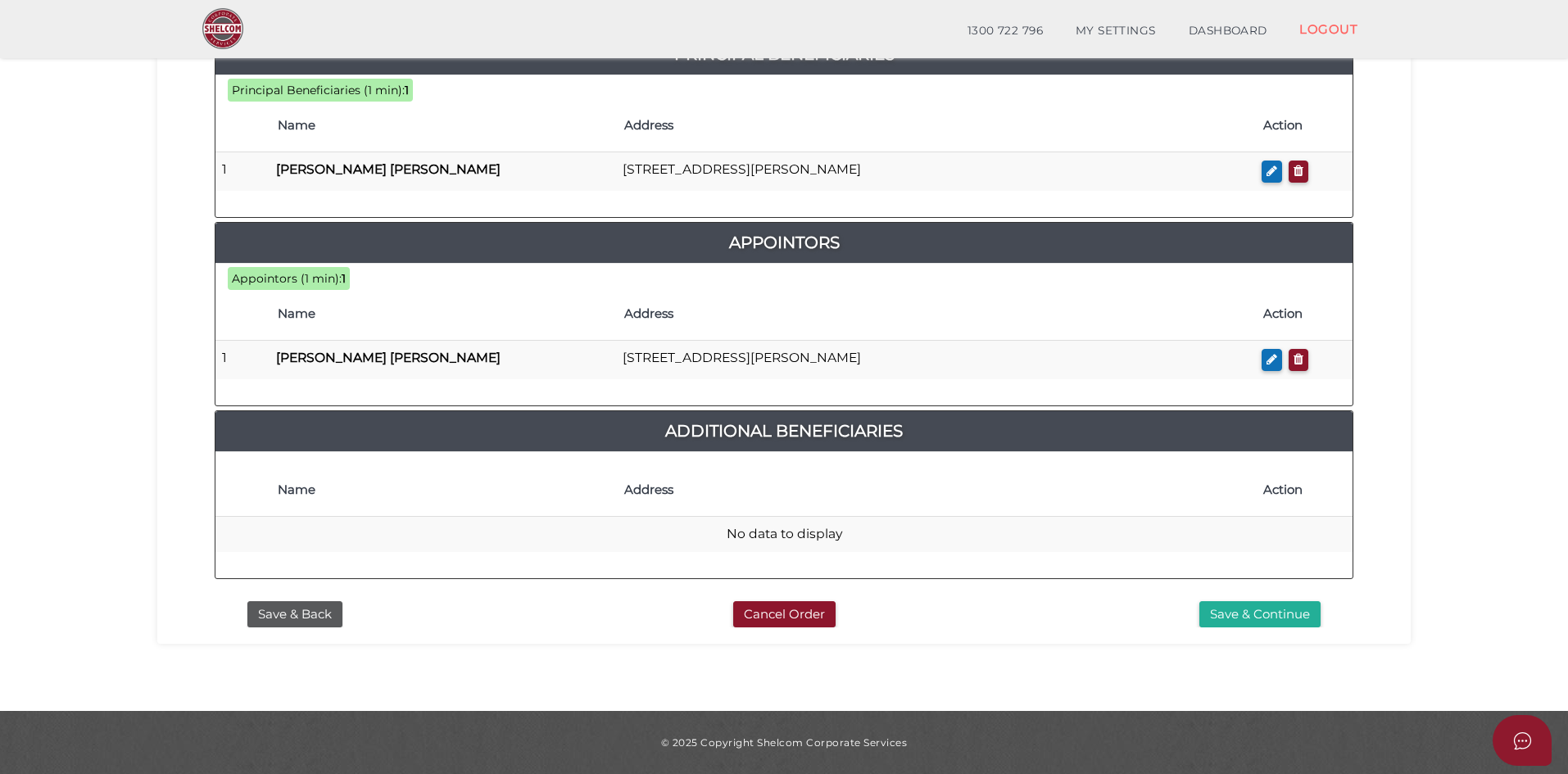
click at [1255, 617] on button "Save & Continue" at bounding box center [1260, 615] width 121 height 27
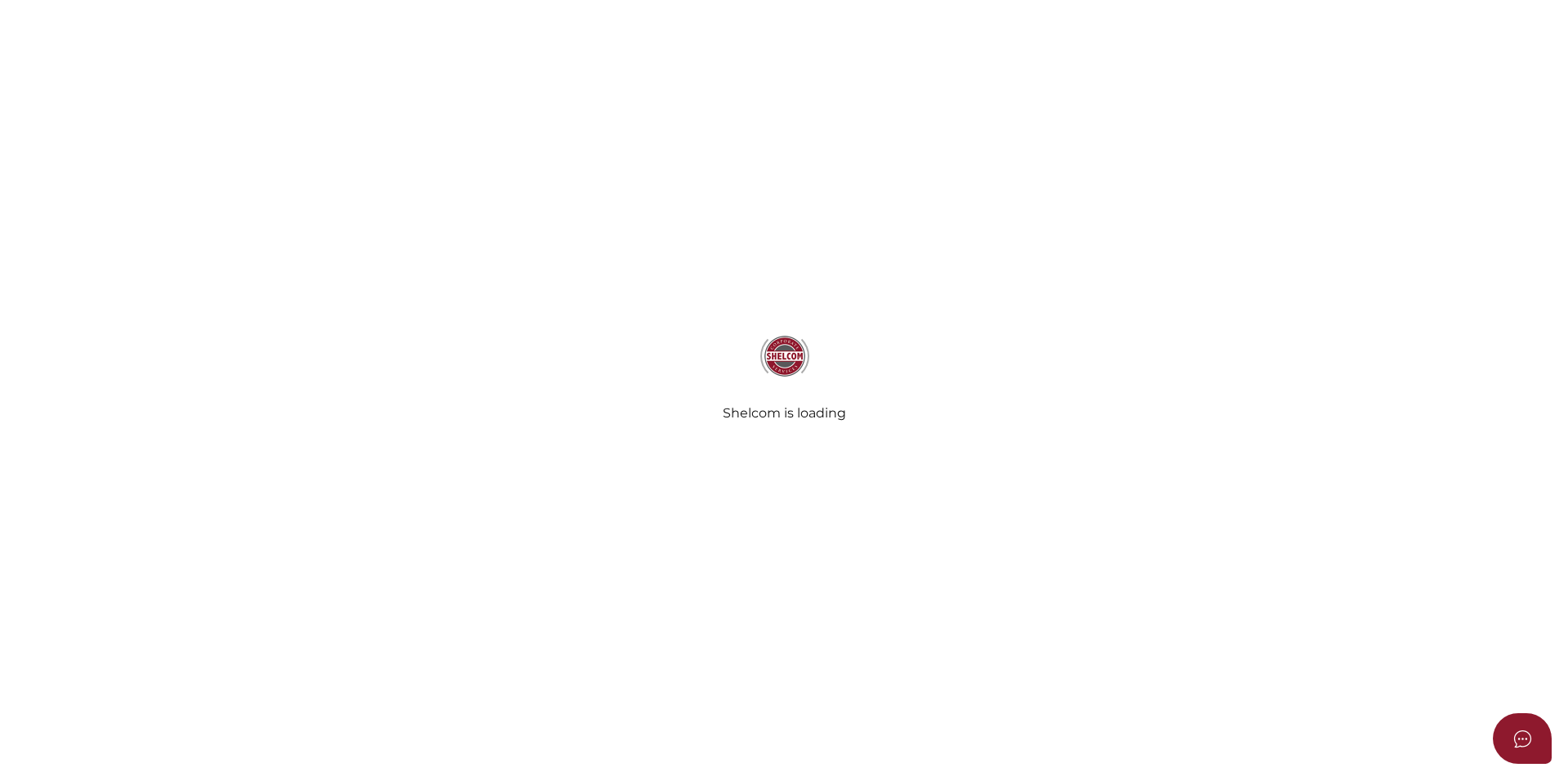
radio input "true"
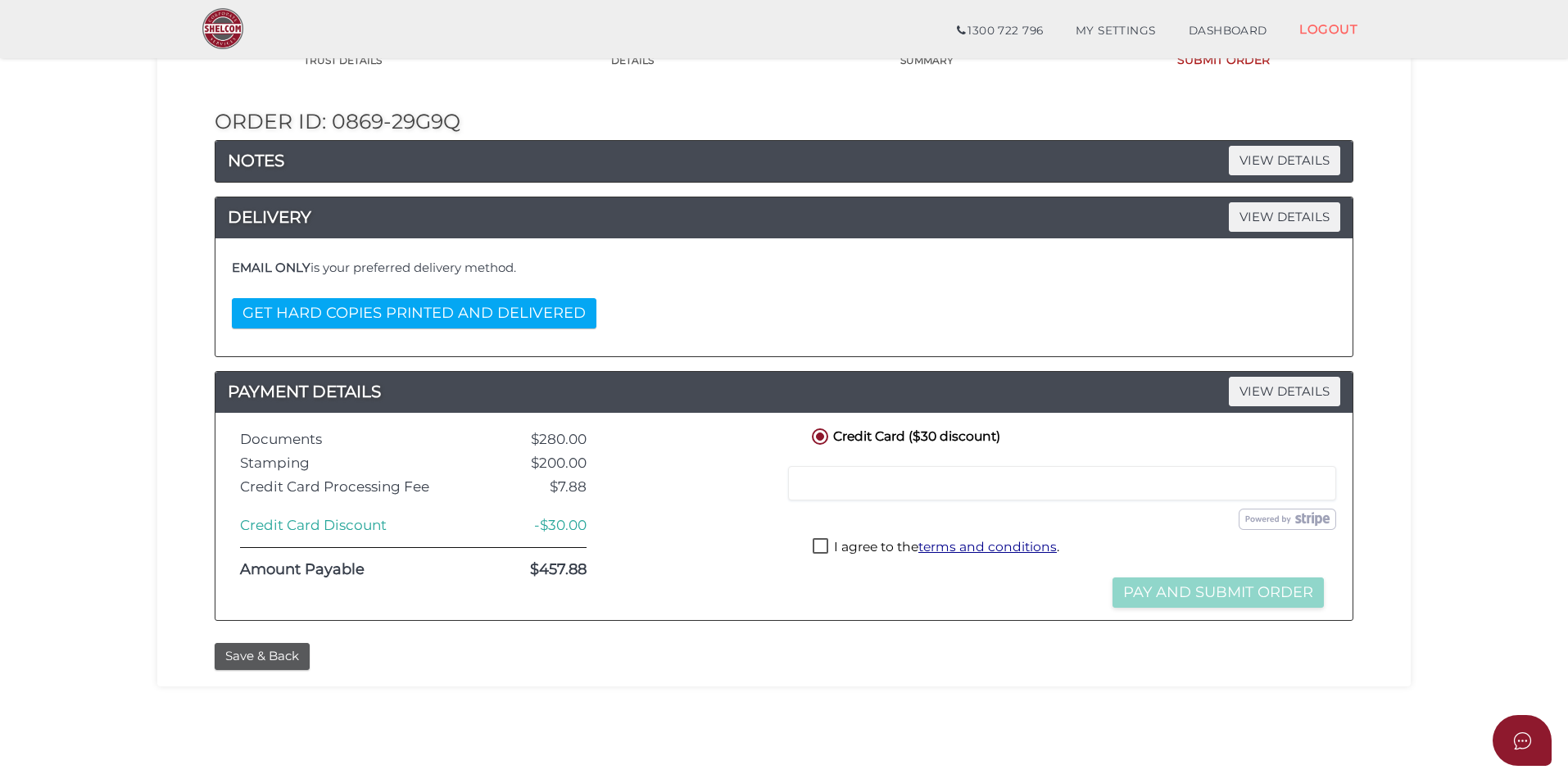
scroll to position [163, 0]
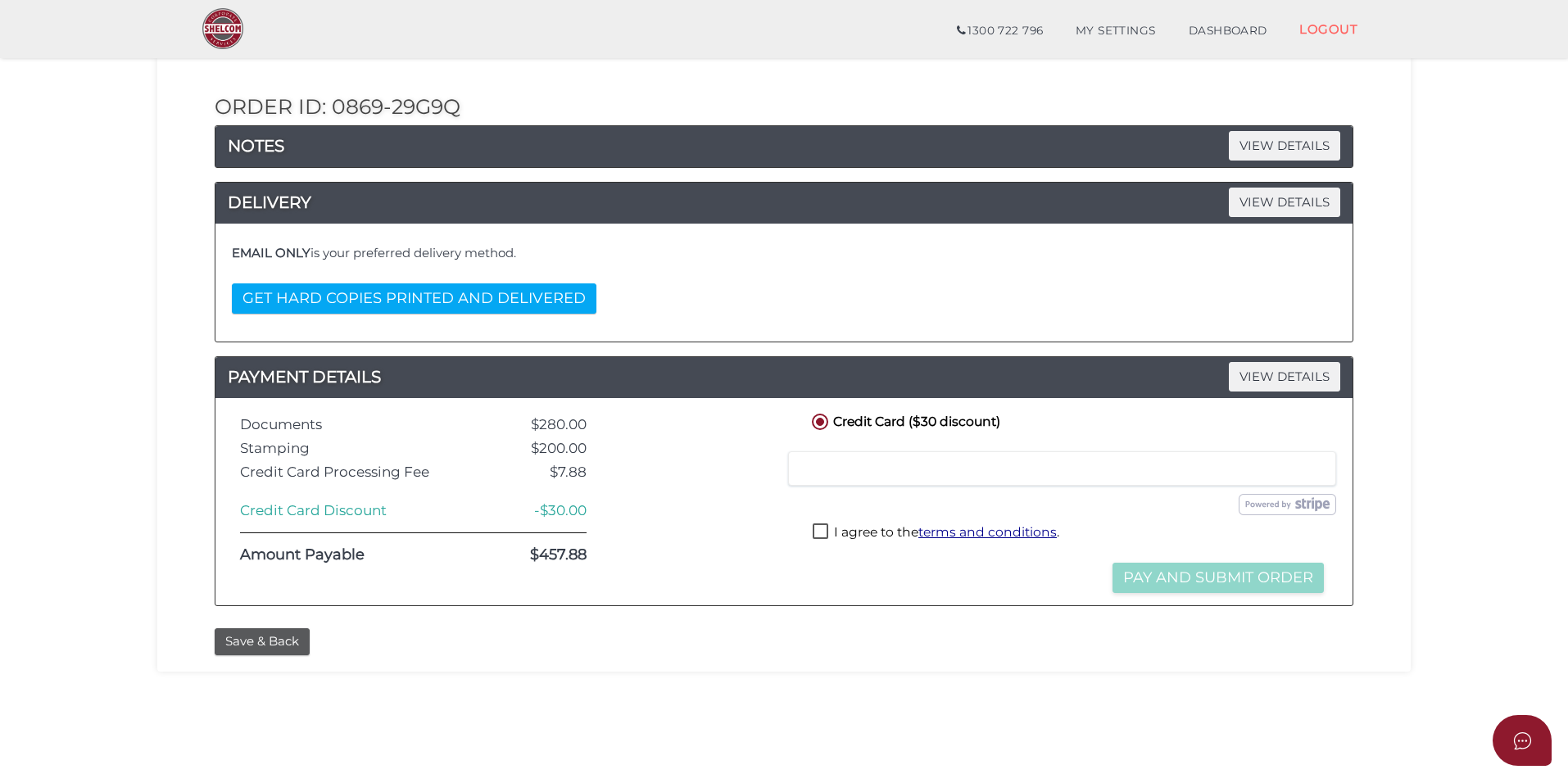
click at [886, 534] on label "I agree to the terms and conditions ." at bounding box center [936, 534] width 247 height 20
checkbox input "true"
click at [1267, 570] on button "Pay and Submit Order" at bounding box center [1218, 578] width 211 height 31
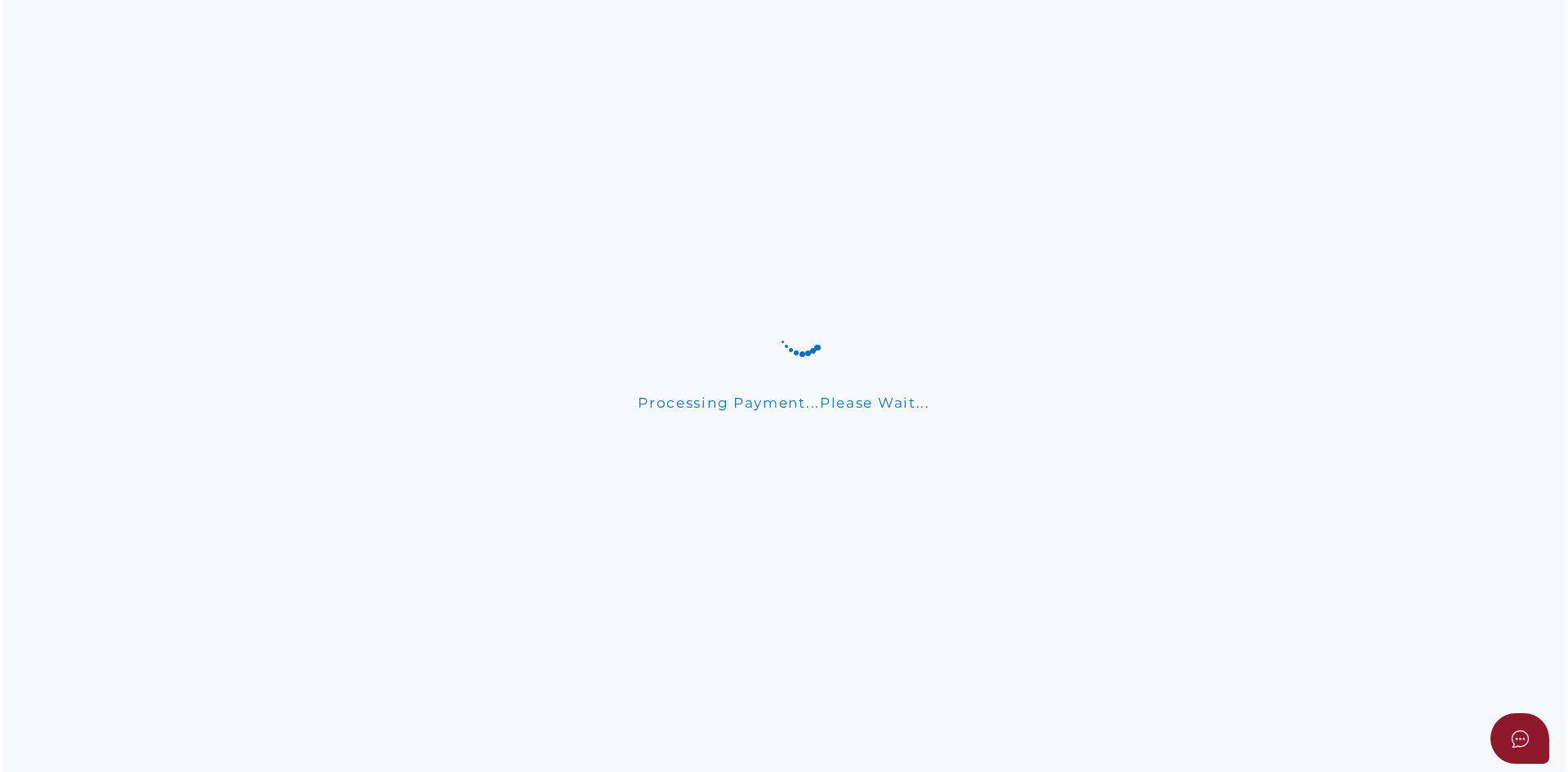
scroll to position [0, 0]
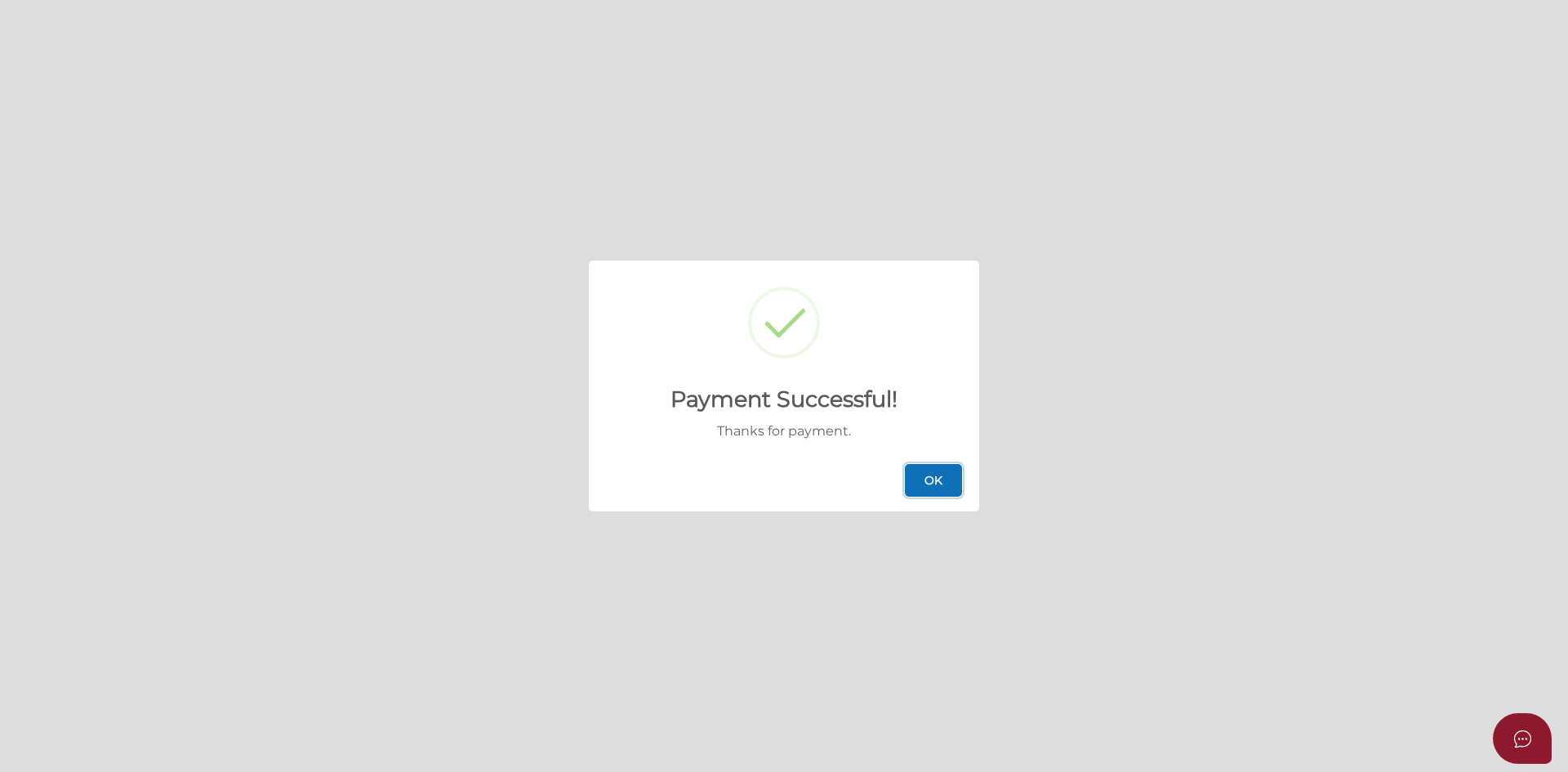
click at [947, 481] on button "OK" at bounding box center [933, 480] width 57 height 32
